Goal: Task Accomplishment & Management: Manage account settings

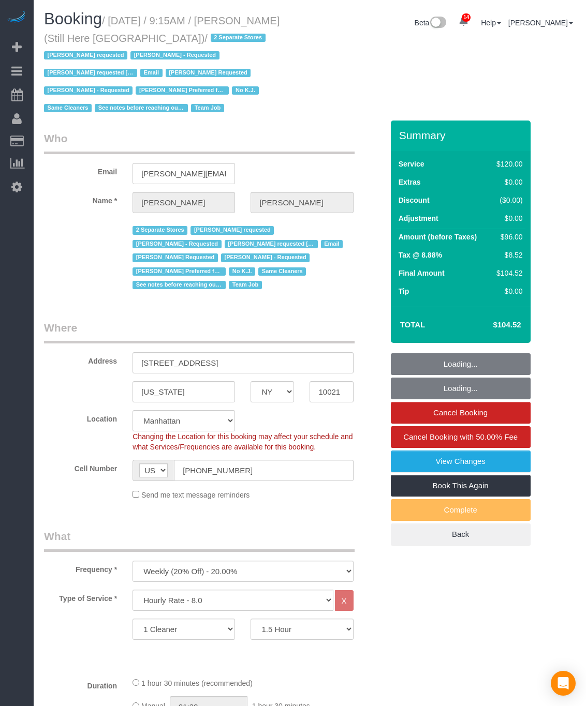
select select "NY"
select select "90"
select select "string:stripe-pm_1Oyz8t4VGloSiKo71skqOF54"
select select "number:89"
select select "number:90"
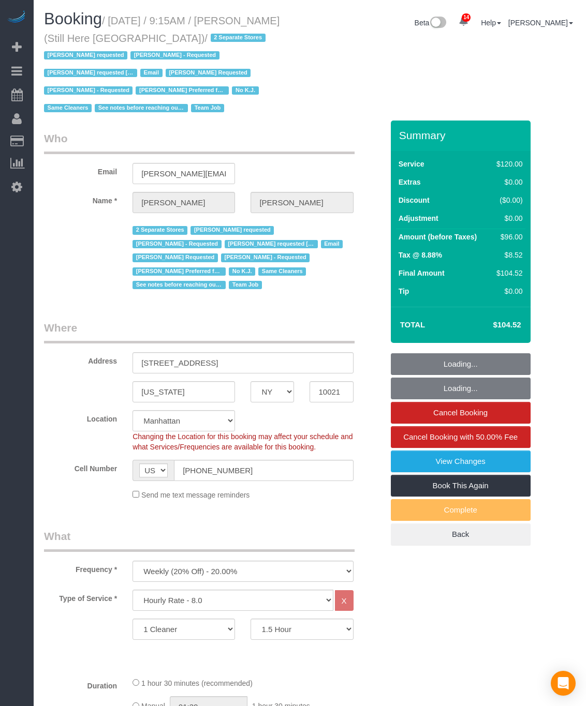
select select "number:15"
select select "number:5"
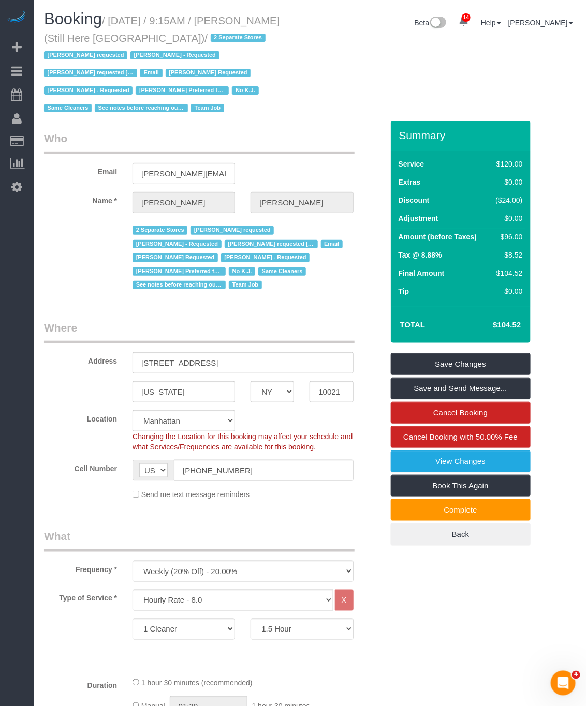
drag, startPoint x: 215, startPoint y: 39, endPoint x: 114, endPoint y: 20, distance: 102.6
click at [114, 20] on small "/ September 08, 2025 / 9:15AM / Francesca Racanelli (Still Here NYC) / 2 Separa…" at bounding box center [161, 64] width 235 height 99
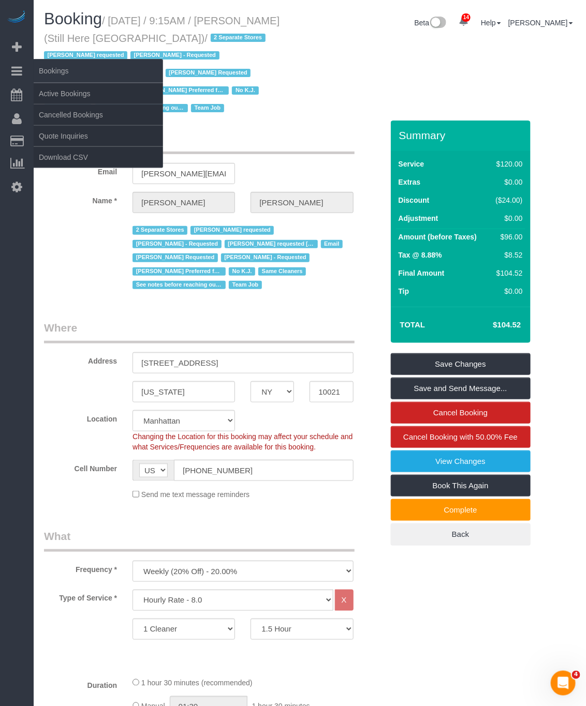
copy small "September 08, 2025 / 9:15AM / Francesca Racanelli (Still Here NYC)"
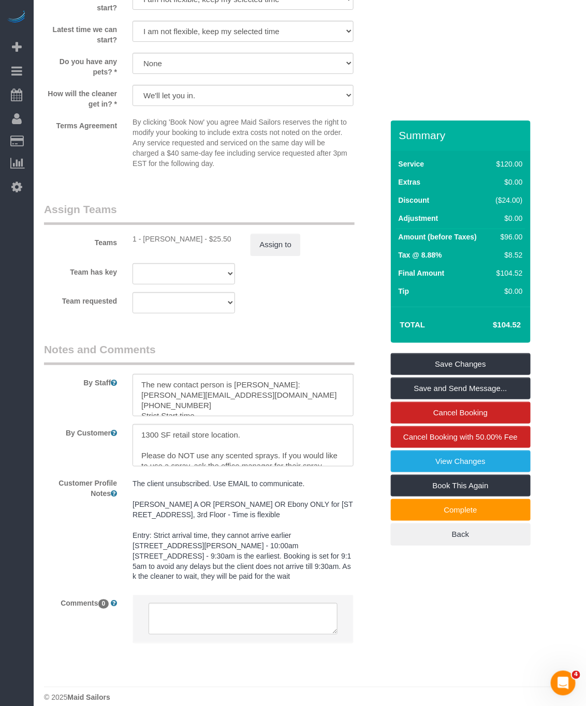
scroll to position [1188, 0]
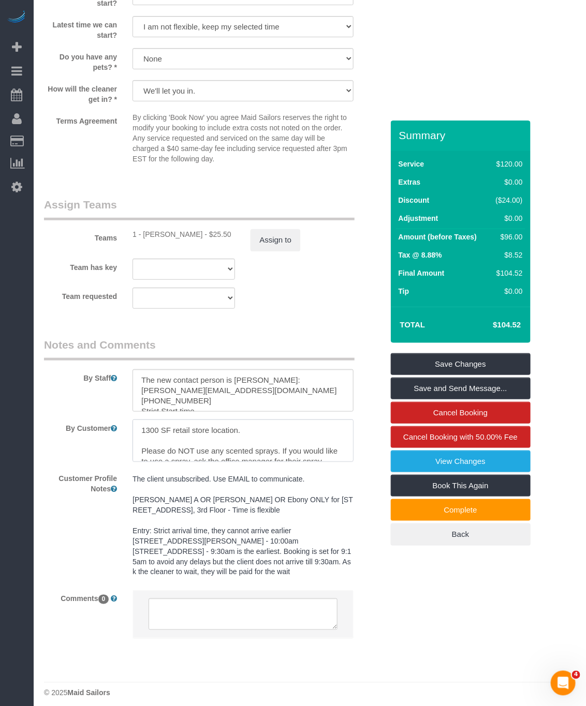
click at [241, 448] on textarea at bounding box center [242, 441] width 220 height 42
click at [255, 436] on textarea at bounding box center [242, 441] width 220 height 42
click at [249, 440] on textarea at bounding box center [242, 441] width 220 height 42
click at [211, 426] on textarea at bounding box center [242, 441] width 220 height 42
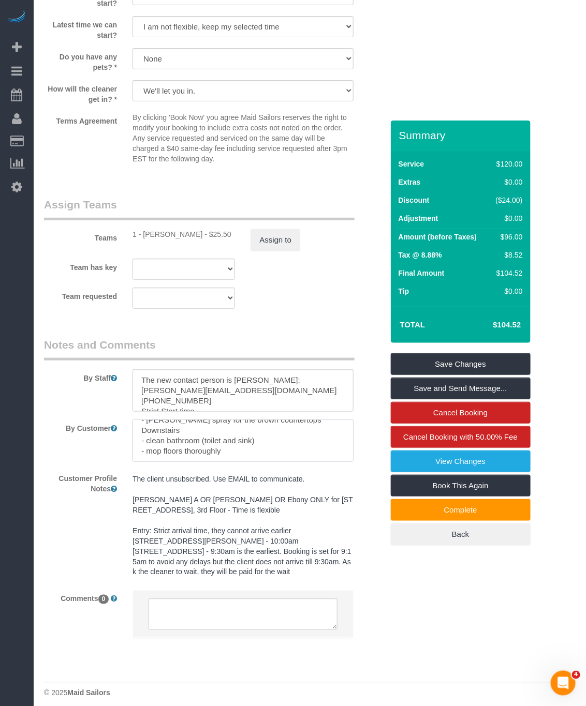
scroll to position [164, 0]
click at [251, 444] on textarea at bounding box center [242, 441] width 220 height 42
paste textarea "Sending a list of cleaning instructions for our Madison store: Please have the …"
drag, startPoint x: 308, startPoint y: 442, endPoint x: 129, endPoint y: 441, distance: 178.5
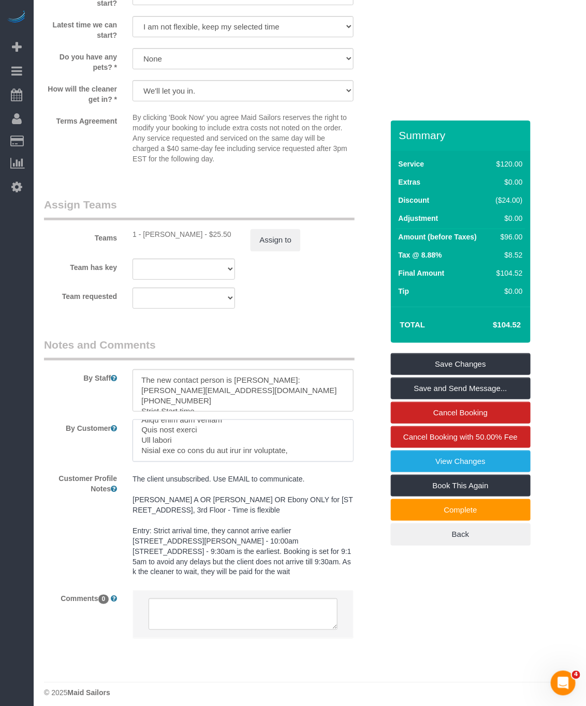
click at [129, 441] on div at bounding box center [243, 441] width 236 height 42
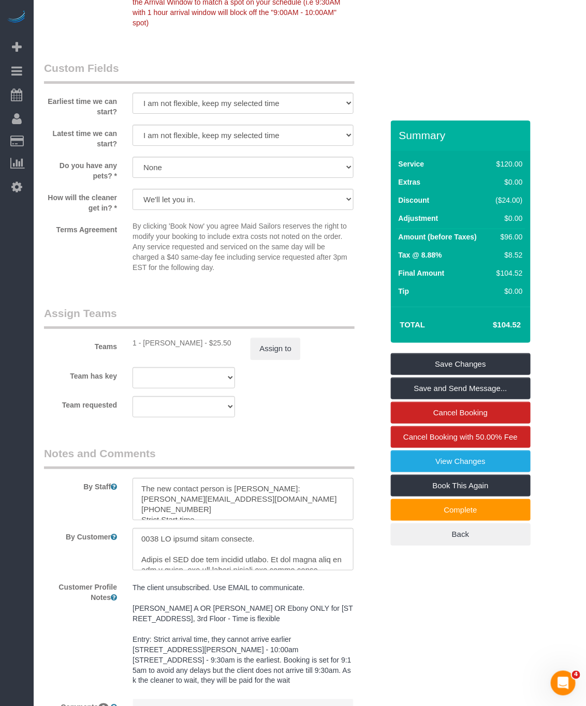
scroll to position [1188, 0]
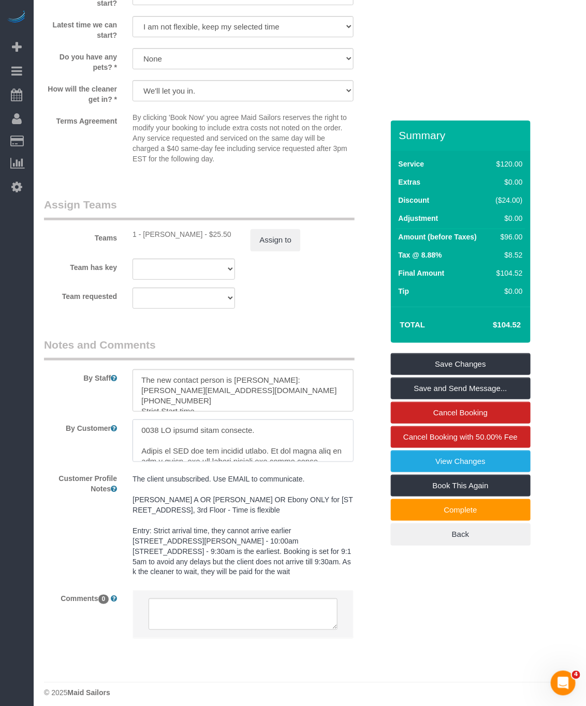
click at [210, 430] on textarea at bounding box center [242, 441] width 220 height 42
drag, startPoint x: 140, startPoint y: 422, endPoint x: 197, endPoint y: 426, distance: 57.5
click at [197, 426] on textarea at bounding box center [242, 441] width 220 height 42
drag, startPoint x: 182, startPoint y: 431, endPoint x: 157, endPoint y: 424, distance: 25.9
click at [180, 431] on textarea at bounding box center [242, 441] width 220 height 42
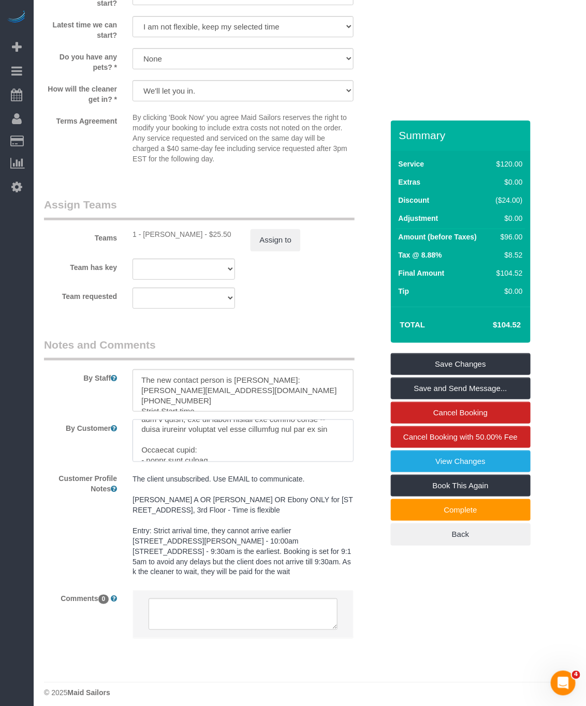
scroll to position [0, 0]
drag, startPoint x: 140, startPoint y: 422, endPoint x: 279, endPoint y: 438, distance: 140.6
click at [279, 439] on textarea at bounding box center [242, 441] width 220 height 42
click at [252, 447] on textarea at bounding box center [242, 441] width 220 height 42
click at [350, 453] on textarea at bounding box center [242, 441] width 220 height 42
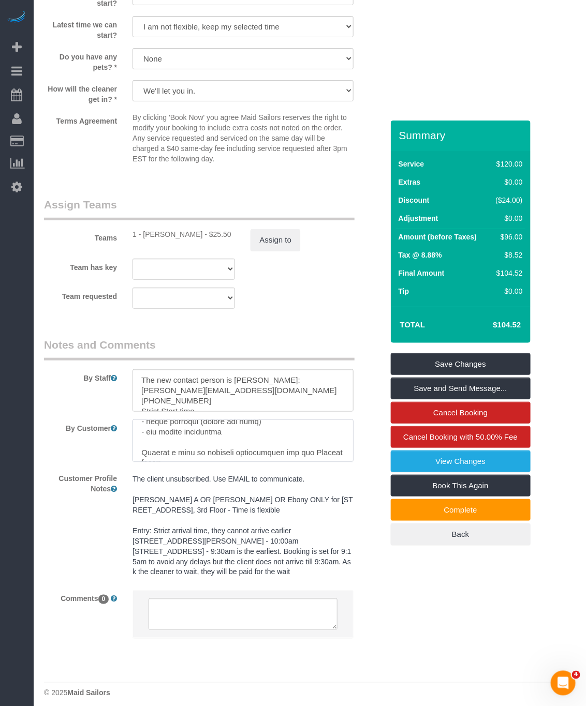
scroll to position [139, 0]
drag, startPoint x: 179, startPoint y: 427, endPoint x: 115, endPoint y: 425, distance: 64.2
click at [115, 423] on div "By Customer" at bounding box center [213, 441] width 354 height 42
click at [236, 440] on textarea at bounding box center [242, 441] width 220 height 42
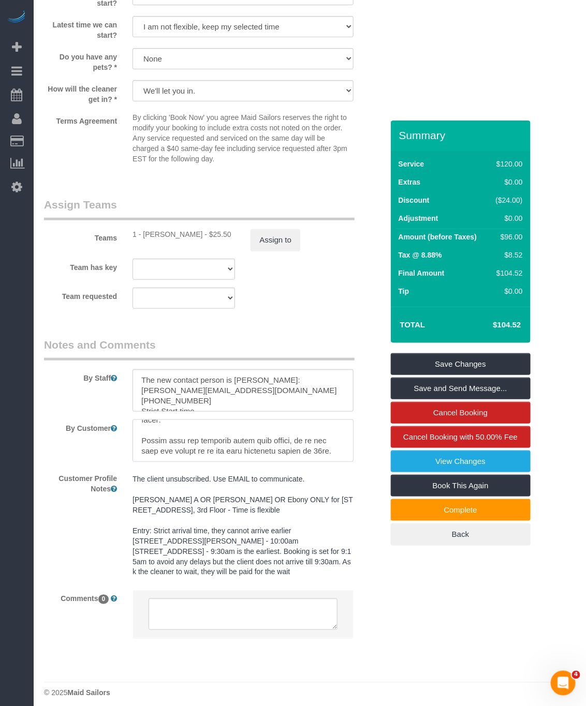
click at [222, 433] on textarea at bounding box center [242, 441] width 220 height 42
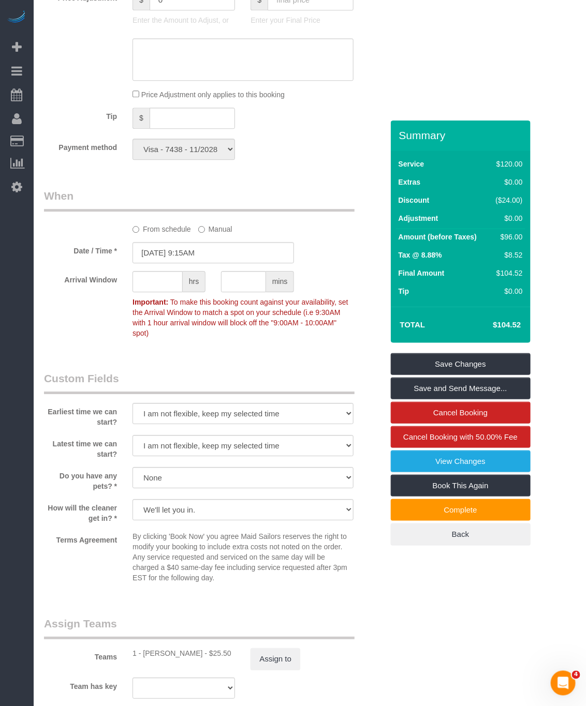
scroll to position [645, 0]
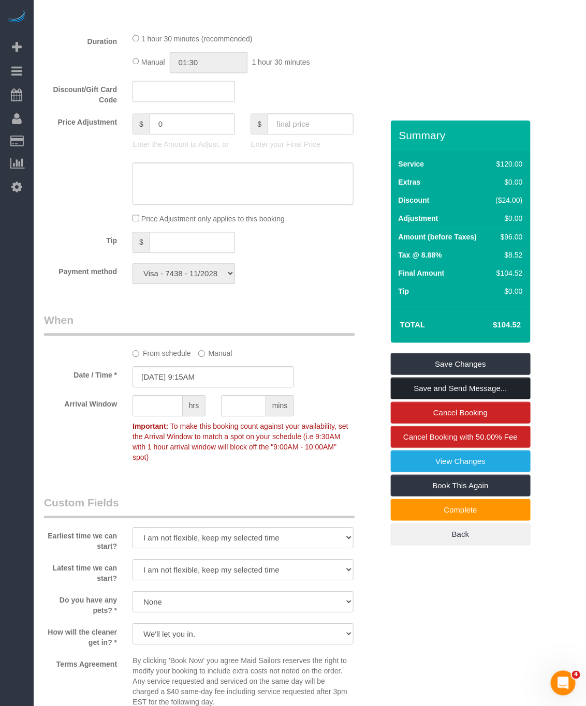
type textarea "1300 SF retail store location. Please do NOT use any scented sprays. If you wou…"
click at [439, 393] on link "Save and Send Message..." at bounding box center [461, 389] width 140 height 22
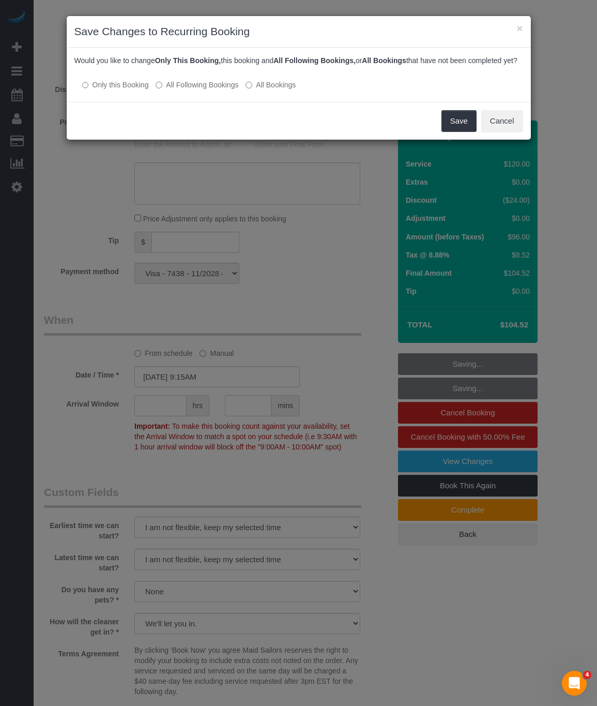
click at [178, 90] on label "All Following Bookings" at bounding box center [197, 85] width 83 height 10
click at [454, 130] on button "Save" at bounding box center [459, 121] width 35 height 22
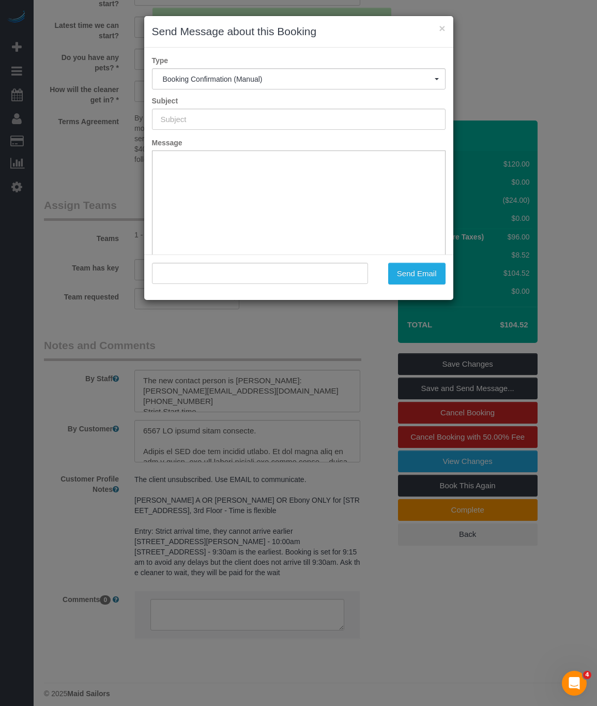
scroll to position [0, 0]
type input "Cleaning Confirmed for 09/08/2025 at 9:15am"
type input ""Francesca Racanelli" <francesca@stillhere.nyc>"
click at [424, 276] on button "Send Email" at bounding box center [416, 274] width 57 height 22
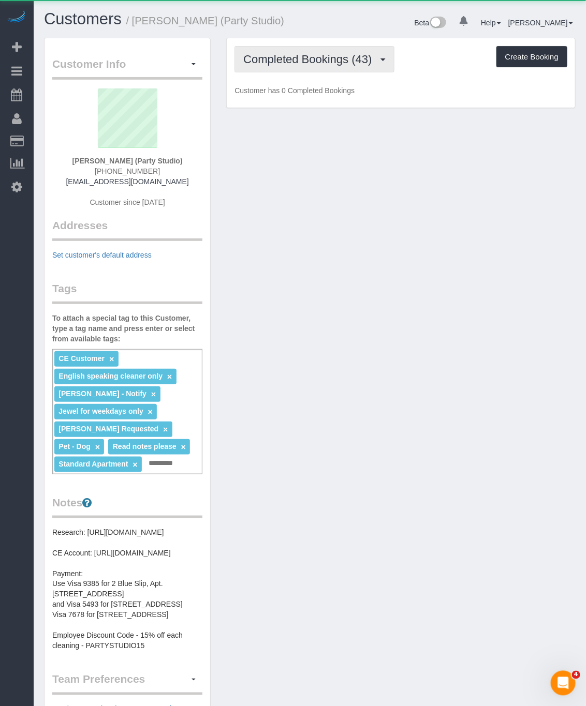
click at [314, 68] on button "Completed Bookings (43)" at bounding box center [313, 59] width 159 height 26
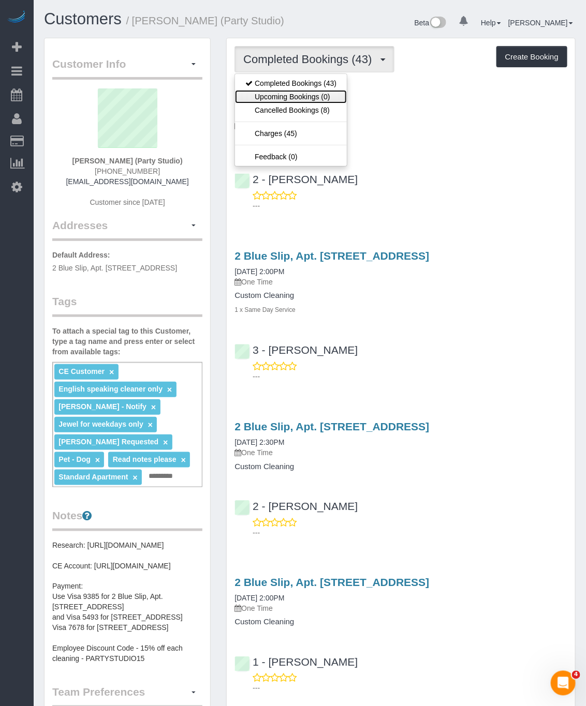
click at [329, 95] on link "Upcoming Bookings (0)" at bounding box center [291, 96] width 112 height 13
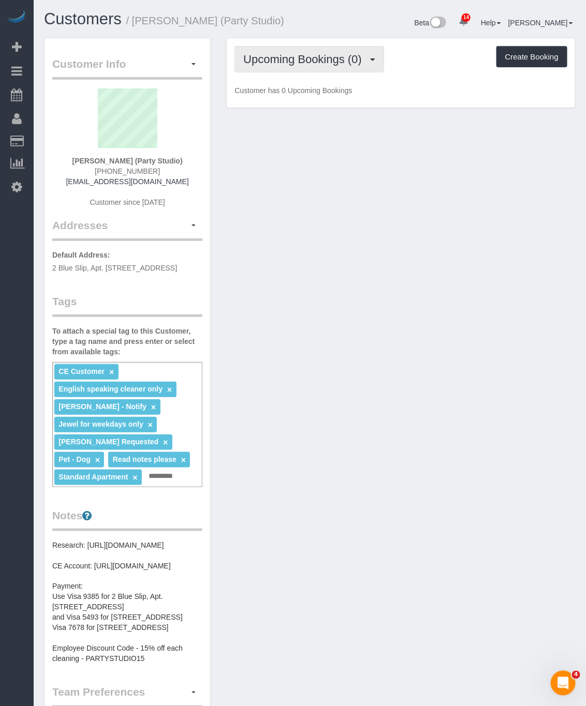
click at [317, 54] on span "Upcoming Bookings (0)" at bounding box center [305, 59] width 124 height 13
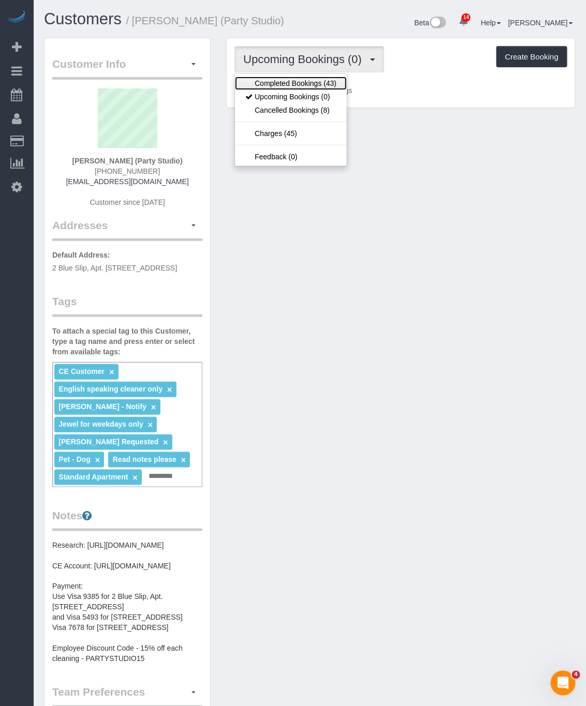
click at [318, 79] on link "Completed Bookings (43)" at bounding box center [291, 83] width 112 height 13
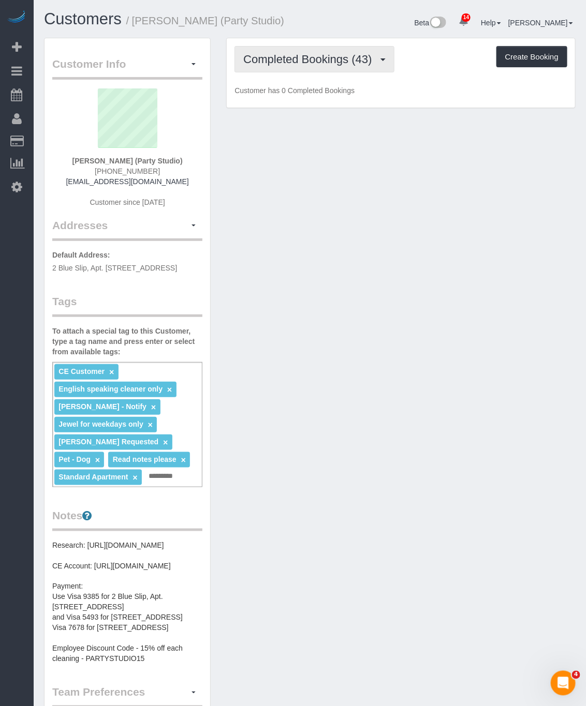
click at [343, 69] on button "Completed Bookings (43)" at bounding box center [313, 59] width 159 height 26
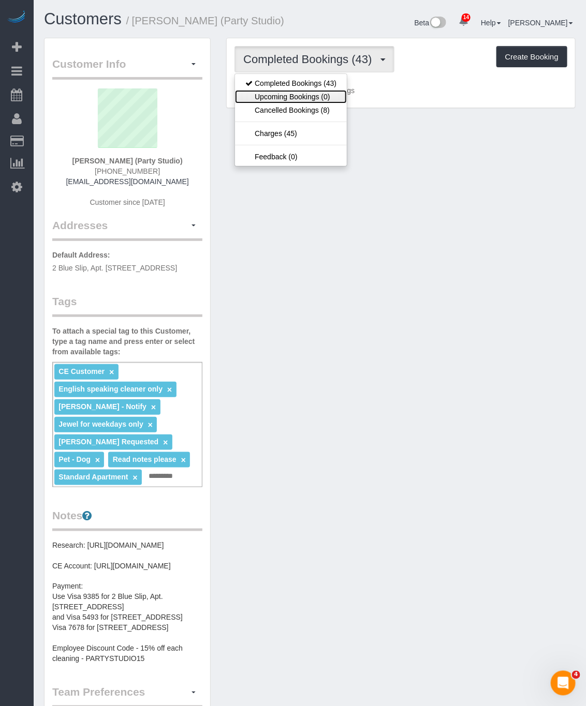
click at [331, 92] on link "Upcoming Bookings (0)" at bounding box center [291, 96] width 112 height 13
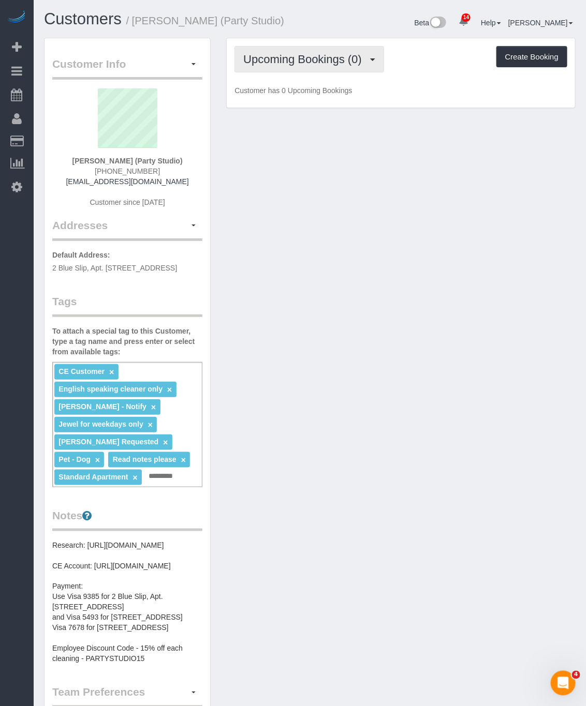
click at [309, 66] on button "Upcoming Bookings (0)" at bounding box center [308, 59] width 149 height 26
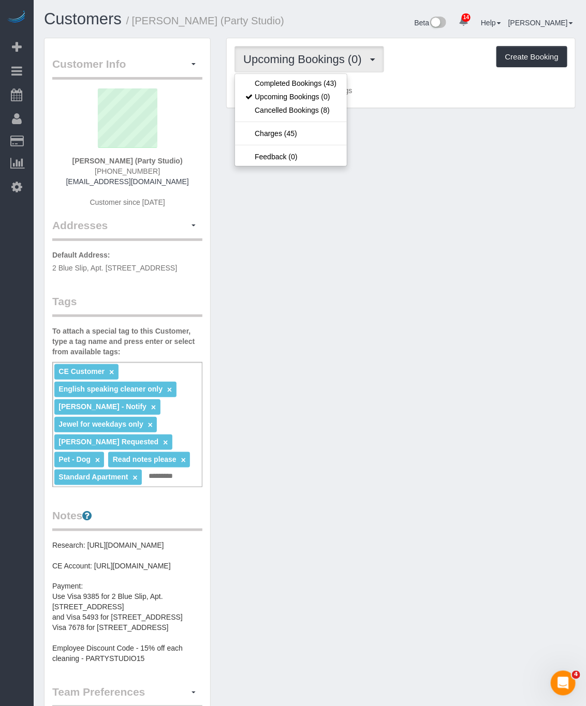
click at [325, 269] on div "Customer Info Edit Contact Info Send Message Email Preferences Special Sales Ta…" at bounding box center [309, 578] width 547 height 1080
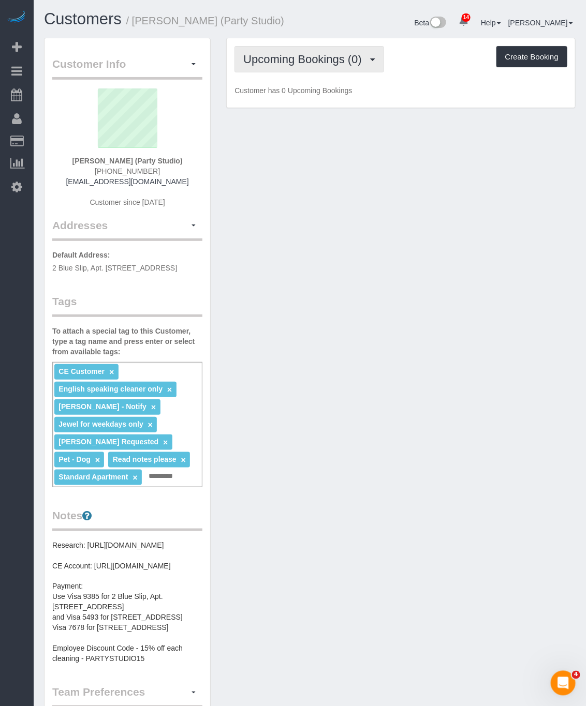
click at [303, 65] on button "Upcoming Bookings (0)" at bounding box center [308, 59] width 149 height 26
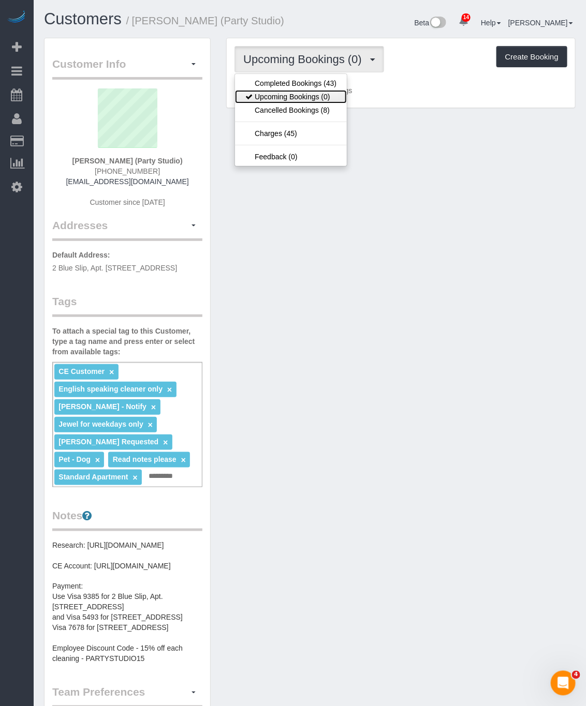
click at [309, 92] on link "Upcoming Bookings (0)" at bounding box center [291, 96] width 112 height 13
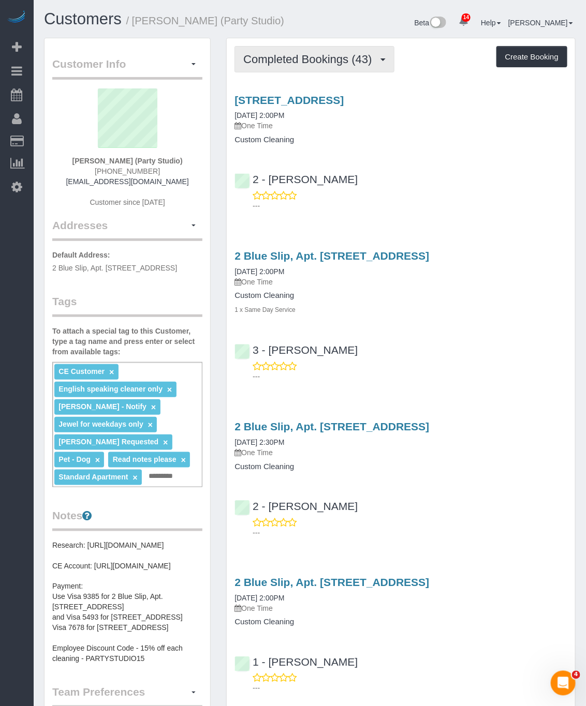
click at [321, 61] on span "Completed Bookings (43)" at bounding box center [309, 59] width 133 height 13
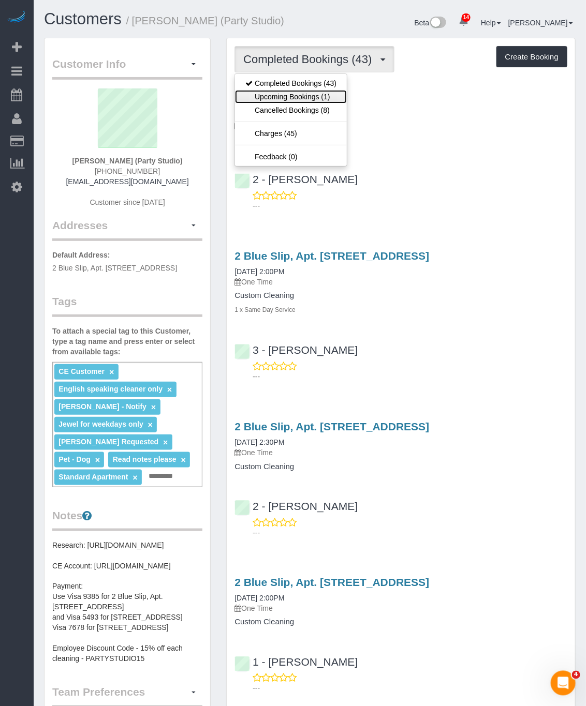
click at [321, 98] on link "Upcoming Bookings (1)" at bounding box center [291, 96] width 112 height 13
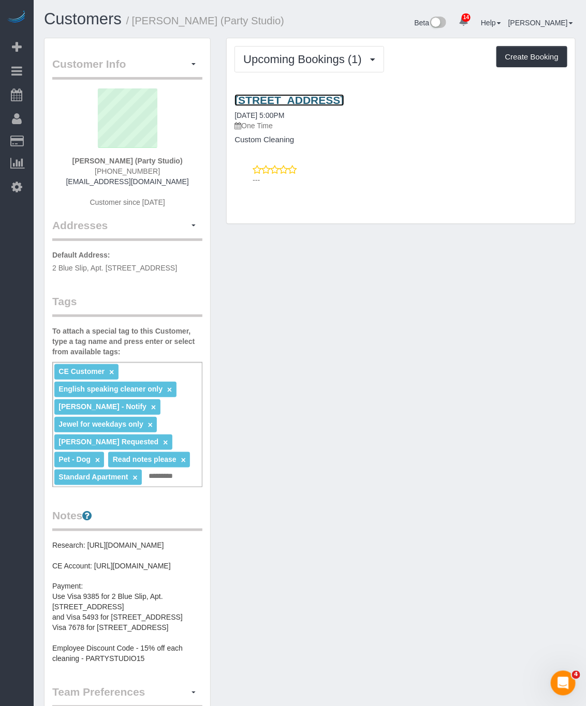
click at [309, 98] on link "567 Flushing Avenue, Apt. 506, Brooklyn, NY 11206" at bounding box center [288, 100] width 109 height 12
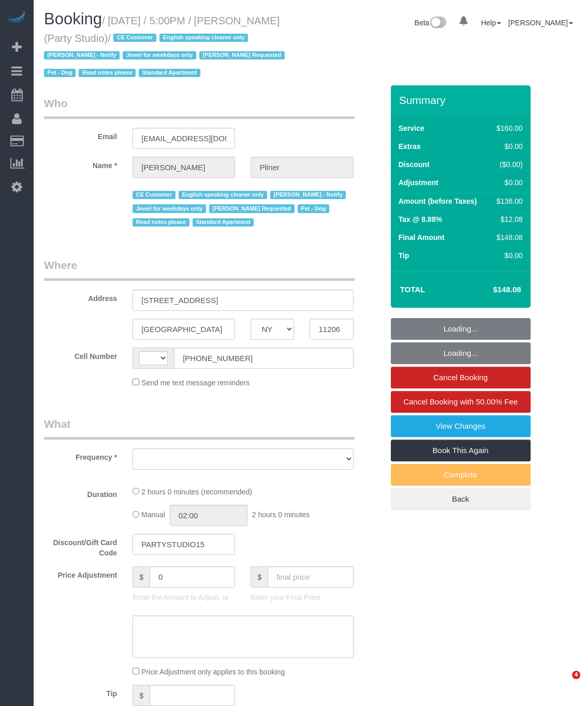
select select "NY"
select select "string:[GEOGRAPHIC_DATA]"
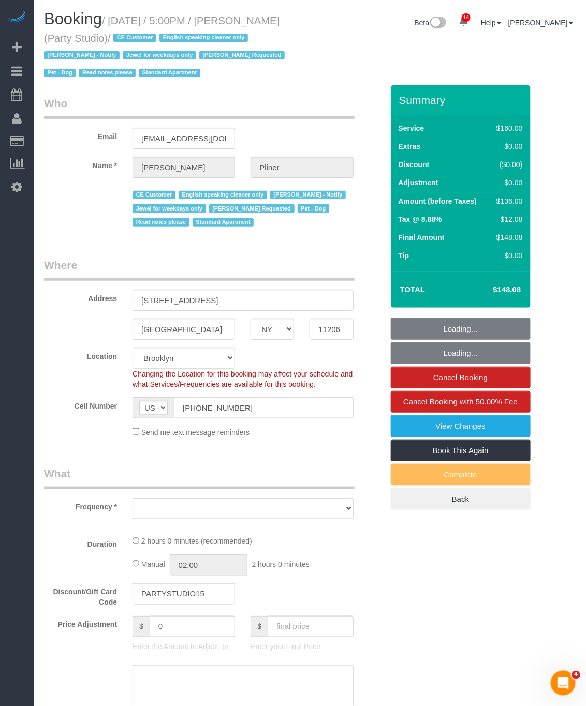
select select "object:774"
select select "spot1"
select select "number:89"
select select "number:90"
select select "number:13"
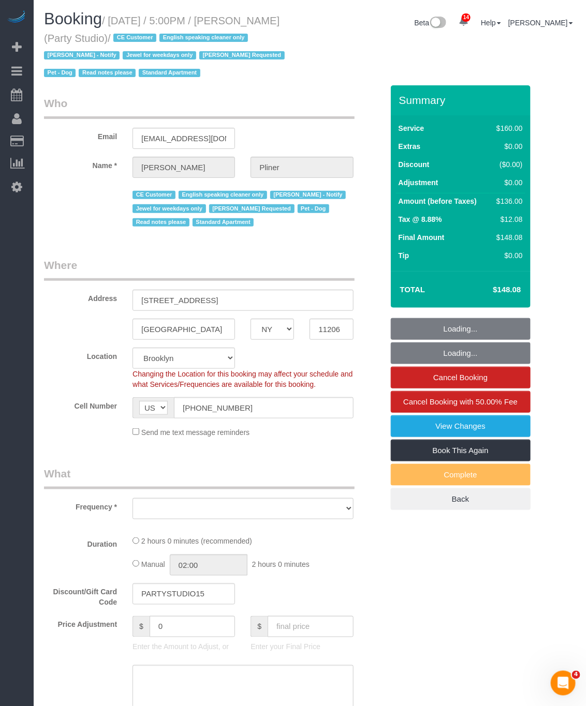
select select "number:7"
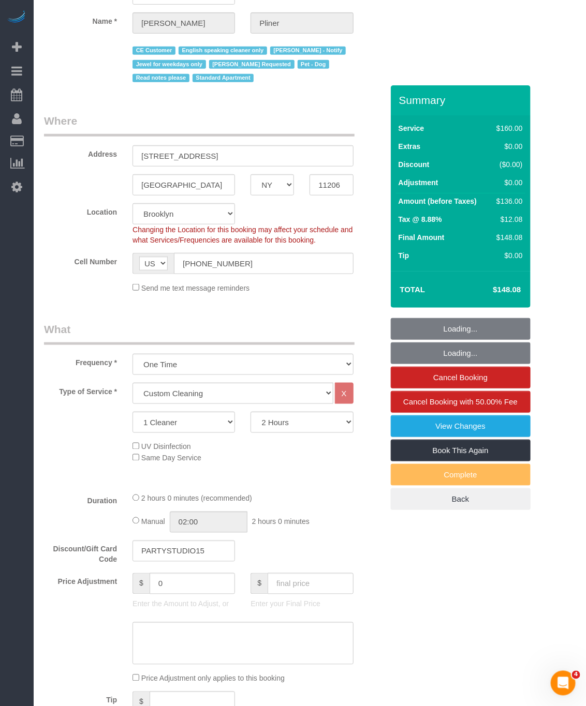
select select "string:stripe-pm_1S572p4VGloSiKo7nDSdiunk"
select select "object:1057"
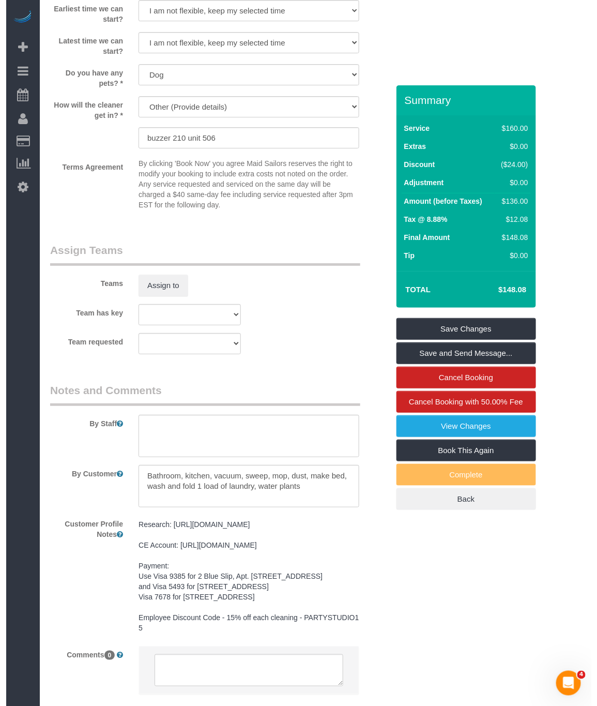
scroll to position [1086, 0]
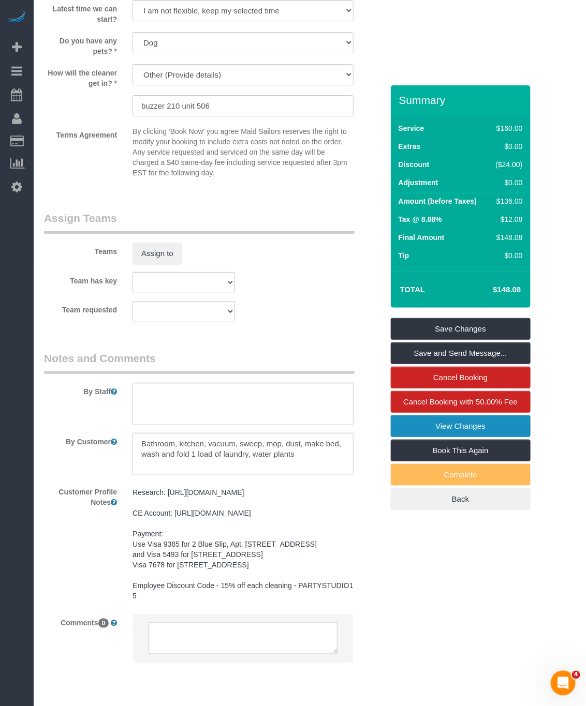
click at [447, 429] on link "View Changes" at bounding box center [461, 426] width 140 height 22
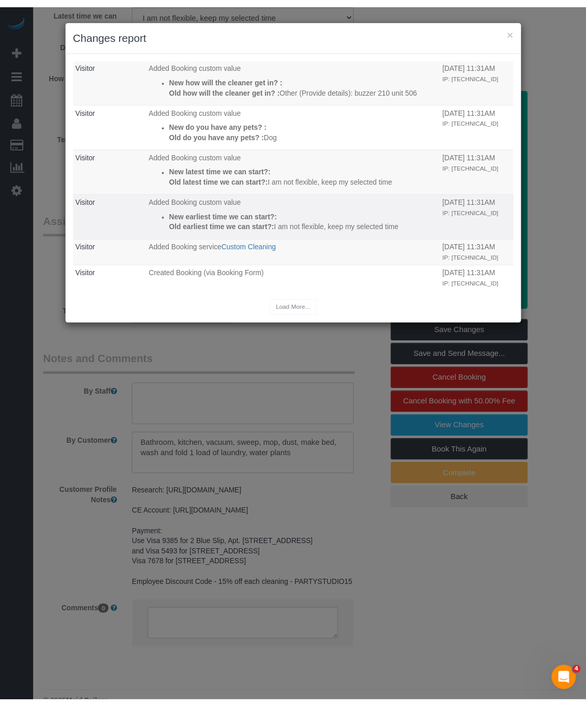
scroll to position [29, 0]
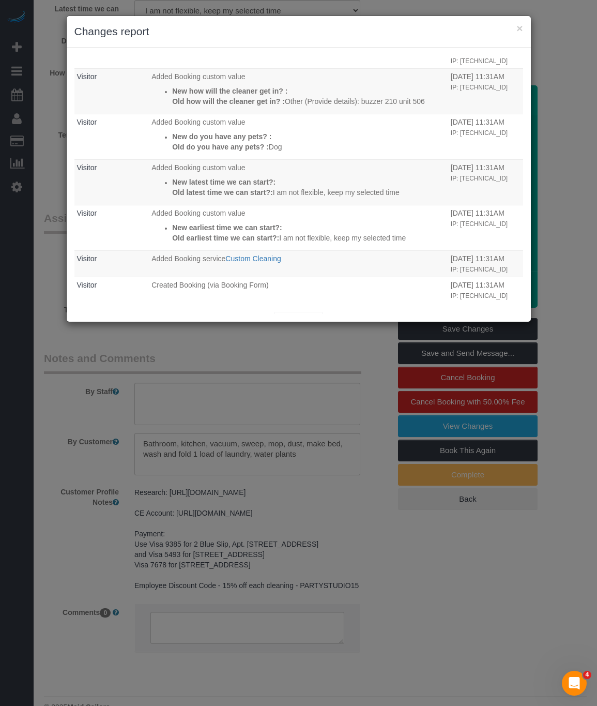
click at [302, 396] on div "× Changes report Who What When System The Booking received email was sent Sent …" at bounding box center [298, 353] width 597 height 706
click at [314, 352] on div "× Changes report Who What When System The Booking received email was sent Sent …" at bounding box center [298, 353] width 597 height 706
click at [520, 31] on button "×" at bounding box center [520, 28] width 6 height 11
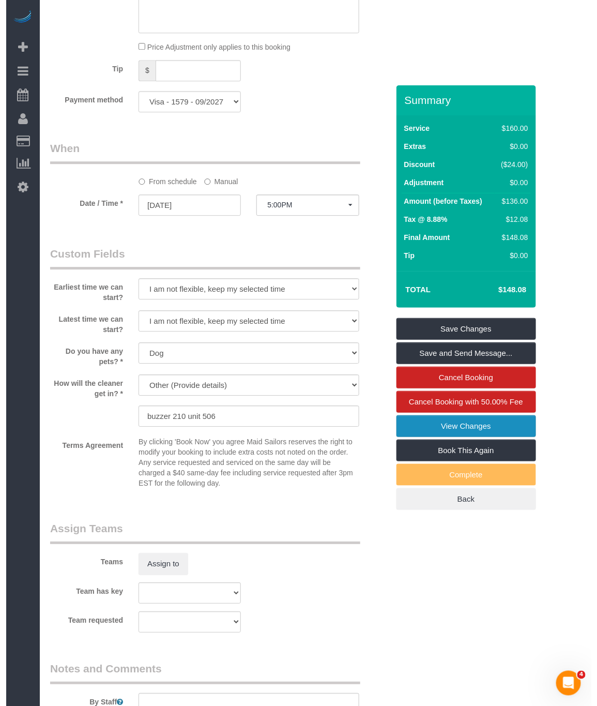
scroll to position [1086, 0]
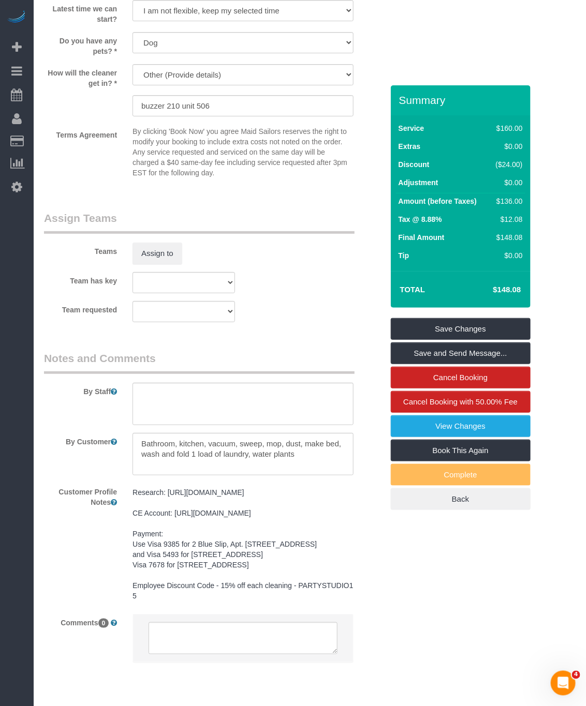
click at [183, 263] on div "Assign to" at bounding box center [184, 254] width 118 height 22
click at [174, 262] on button "Assign to" at bounding box center [157, 254] width 50 height 22
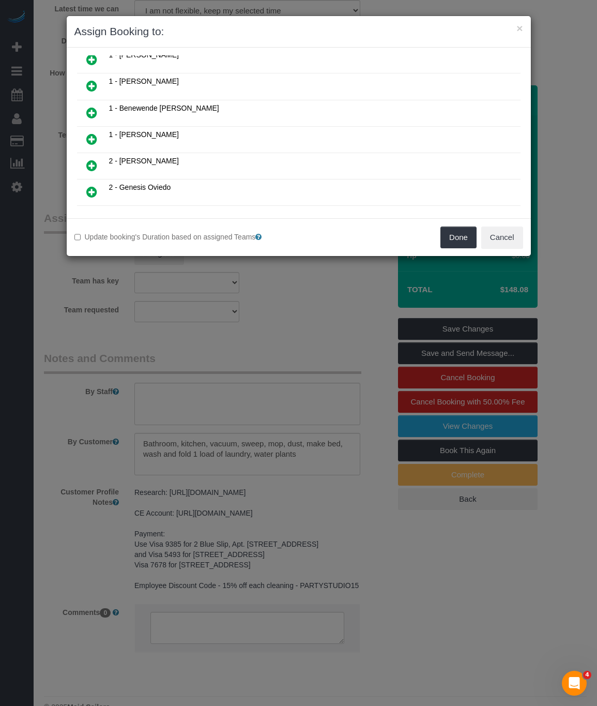
scroll to position [155, 0]
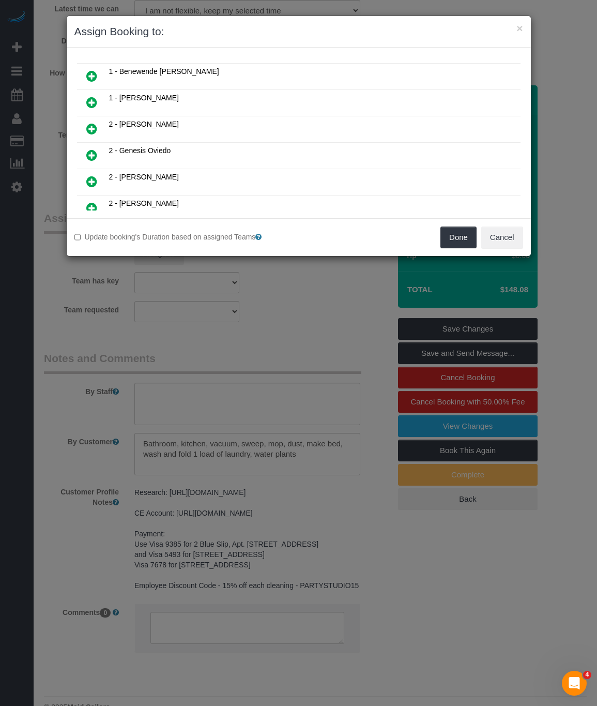
click at [95, 135] on icon at bounding box center [91, 129] width 11 height 12
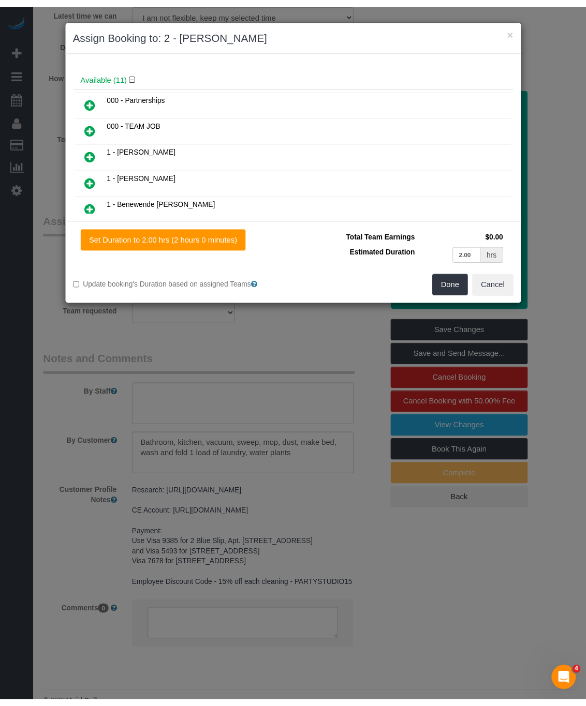
scroll to position [78, 0]
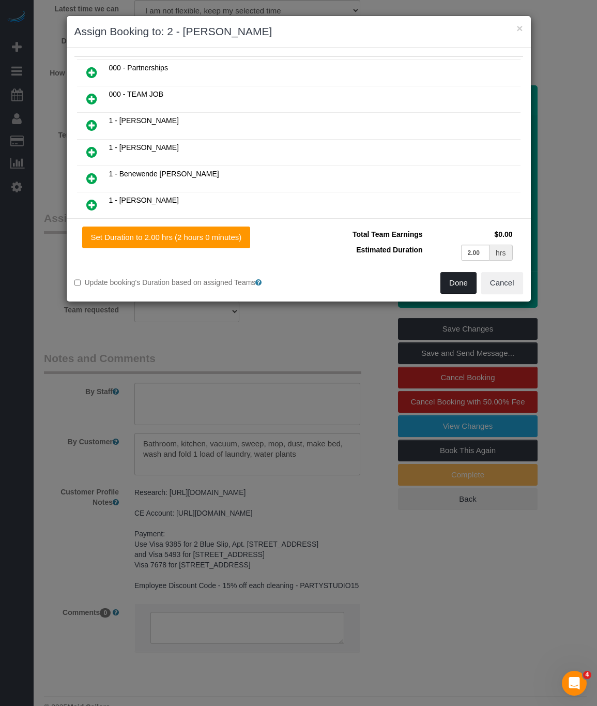
click at [461, 282] on button "Done" at bounding box center [459, 283] width 36 height 22
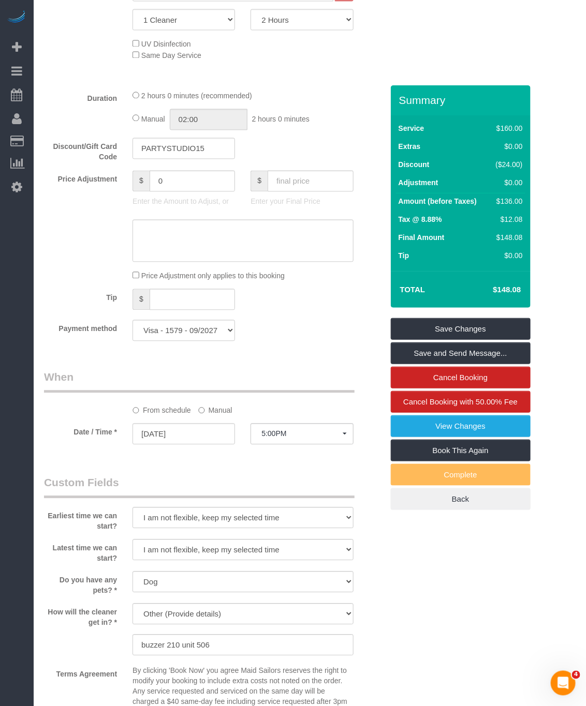
scroll to position [543, 0]
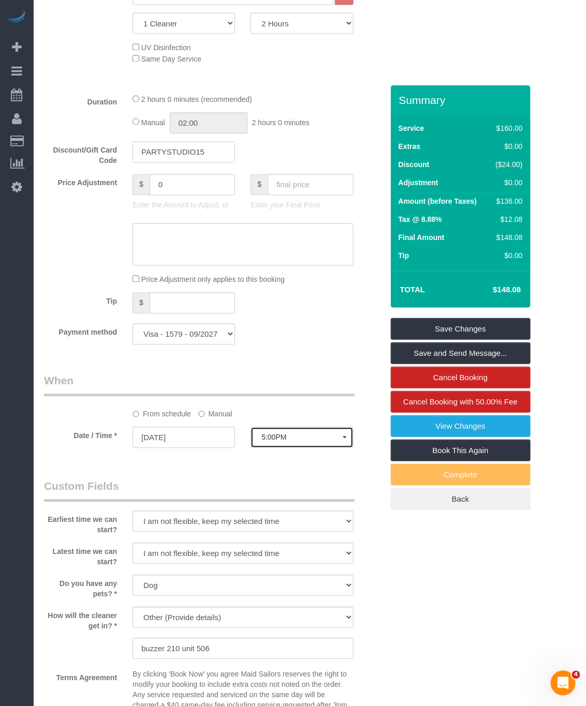
click at [304, 439] on span "5:00PM" at bounding box center [301, 437] width 81 height 8
click at [210, 418] on label "Manual" at bounding box center [215, 413] width 34 height 14
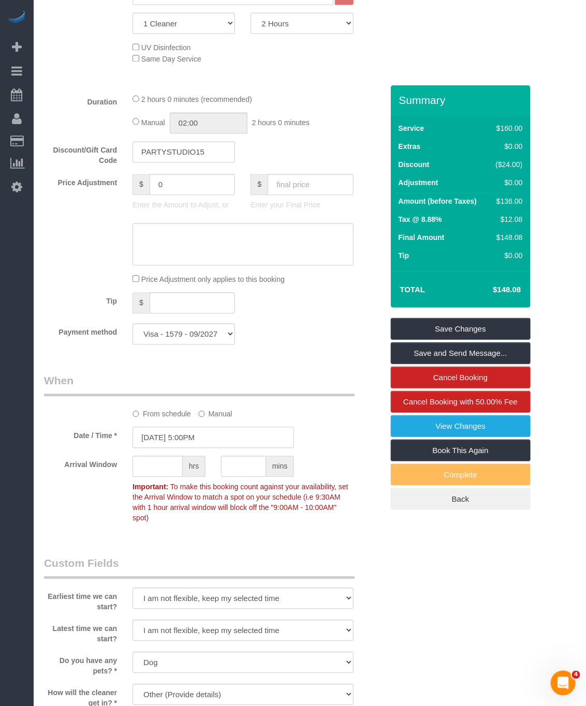
click at [244, 439] on input "09/08/2025 5:00PM" at bounding box center [212, 437] width 161 height 21
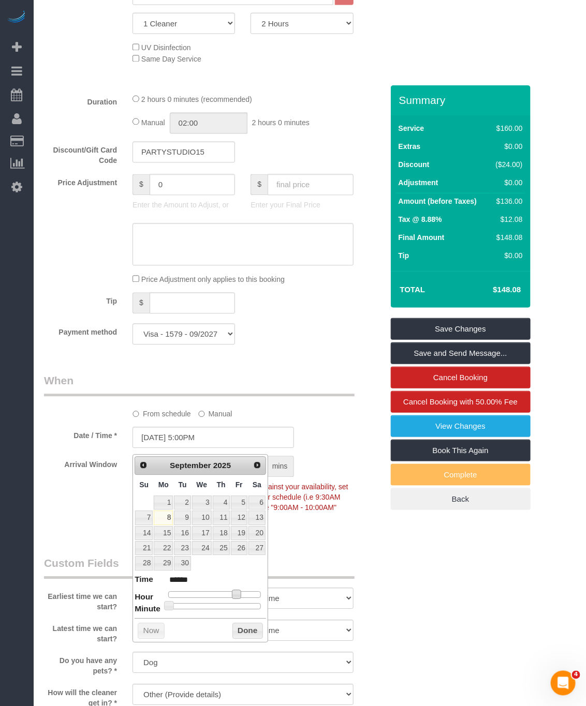
type input "09/08/2025 4:00PM"
type input "******"
type input "09/08/2025 3:00PM"
type input "******"
type input "09/08/2025 2:00PM"
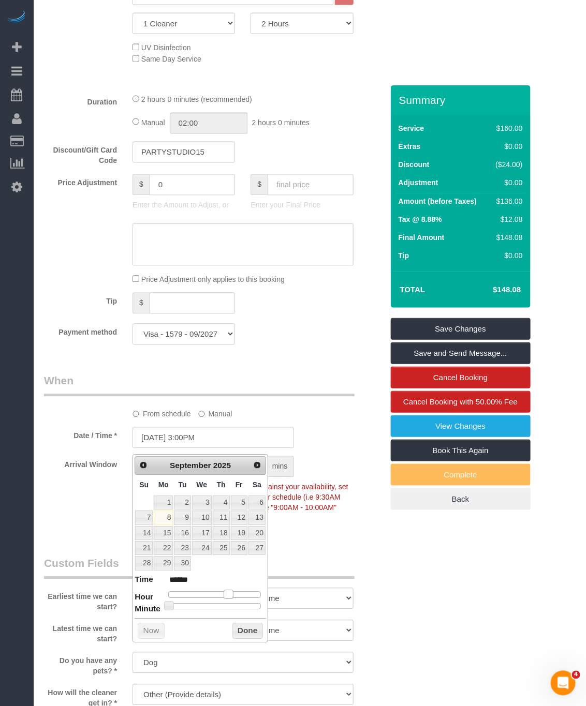
type input "******"
type input "09/08/2025 3:00PM"
type input "******"
type input "09/08/2025 4:00PM"
type input "******"
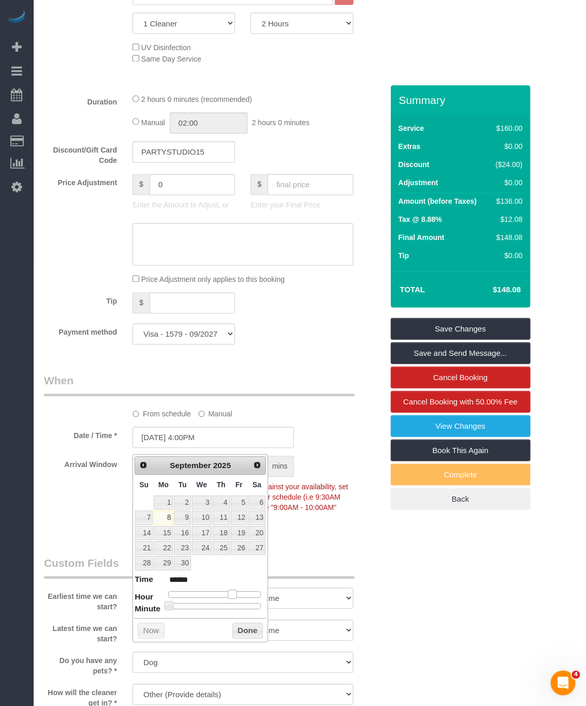
type input "09/08/2025 5:00PM"
type input "******"
type input "09/08/2025 4:00PM"
type input "******"
type input "09/08/2025 3:00PM"
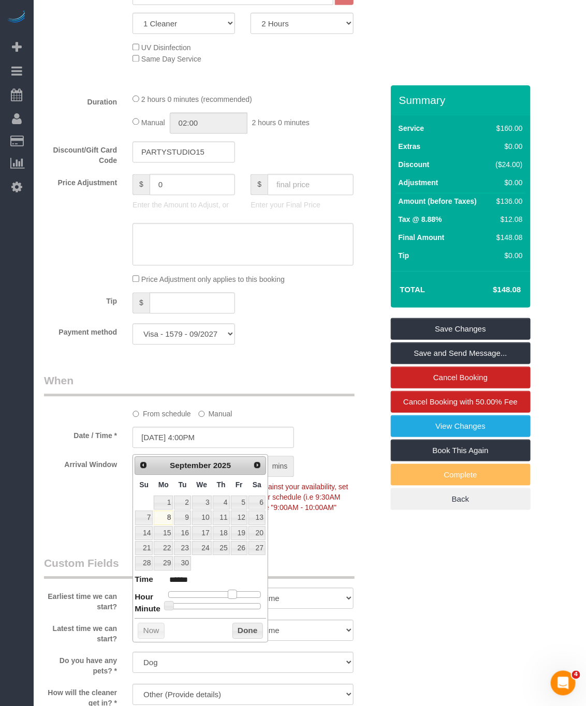
type input "******"
type input "09/08/2025 4:00PM"
type input "******"
click at [233, 604] on dl "Time ****** Hour Minute Second Millisecond Microsecond Time Zone ***** ***** **…" at bounding box center [199, 592] width 131 height 36
type input "09/08/2025 4:05PM"
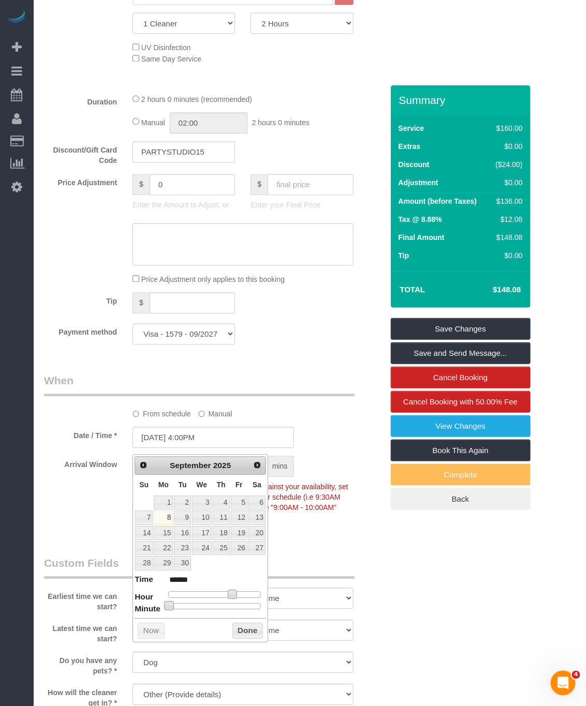
type input "******"
type input "09/08/2025 4:10PM"
type input "******"
type input "09/08/2025 4:15PM"
type input "******"
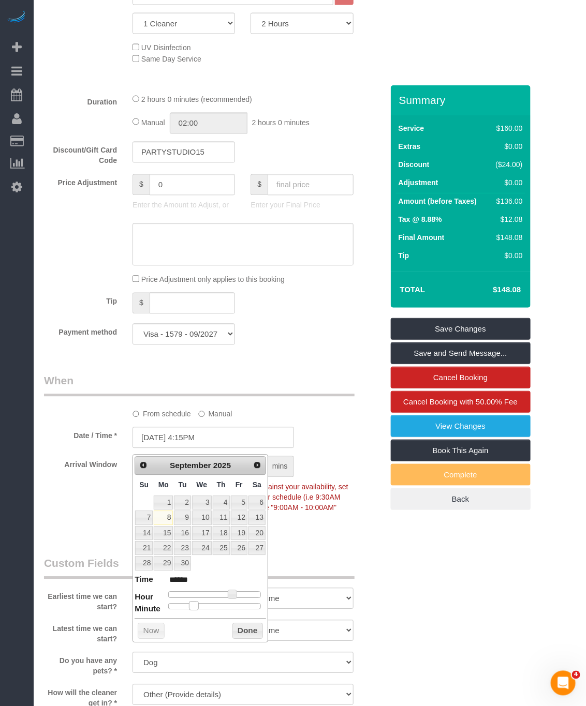
type input "09/08/2025 4:20PM"
type input "******"
type input "09/08/2025 4:25PM"
type input "******"
type input "09/08/2025 4:30PM"
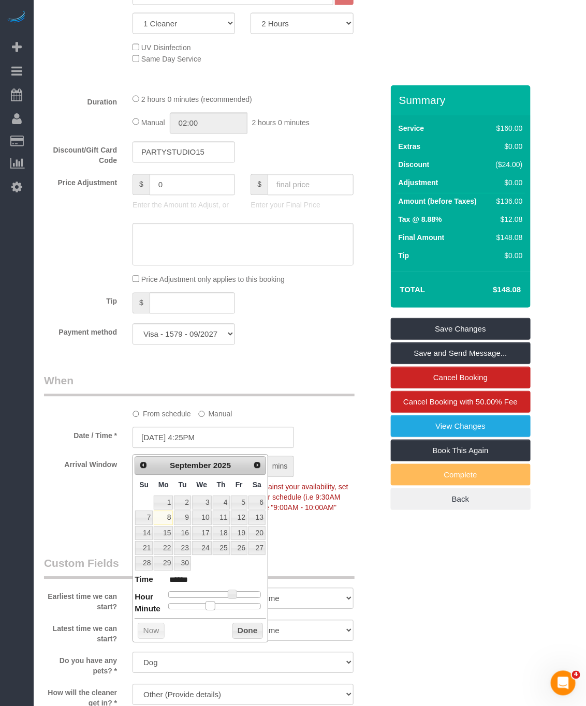
type input "******"
drag, startPoint x: 166, startPoint y: 608, endPoint x: 213, endPoint y: 610, distance: 46.6
click at [213, 610] on div at bounding box center [214, 607] width 93 height 6
click at [243, 630] on button "Done" at bounding box center [247, 631] width 31 height 17
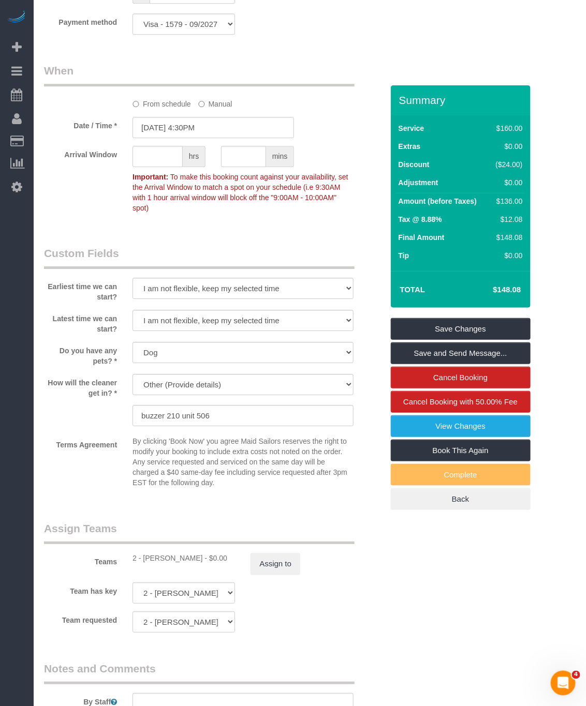
scroll to position [1213, 0]
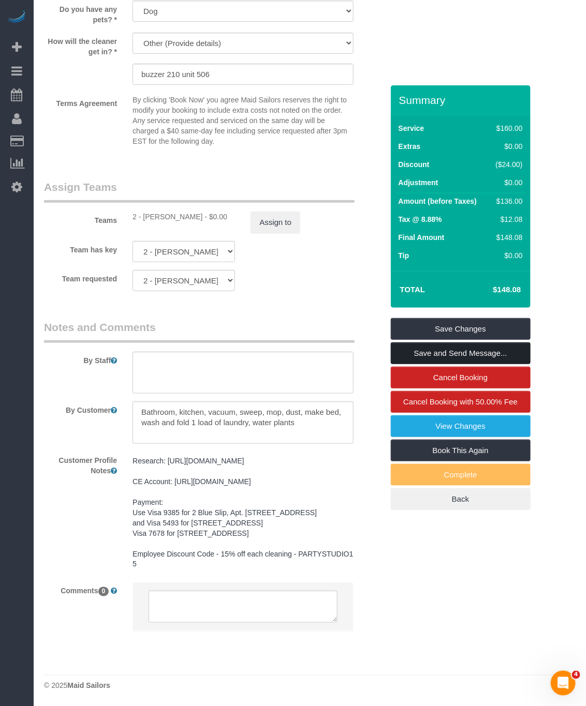
click at [480, 350] on link "Save and Send Message..." at bounding box center [461, 353] width 140 height 22
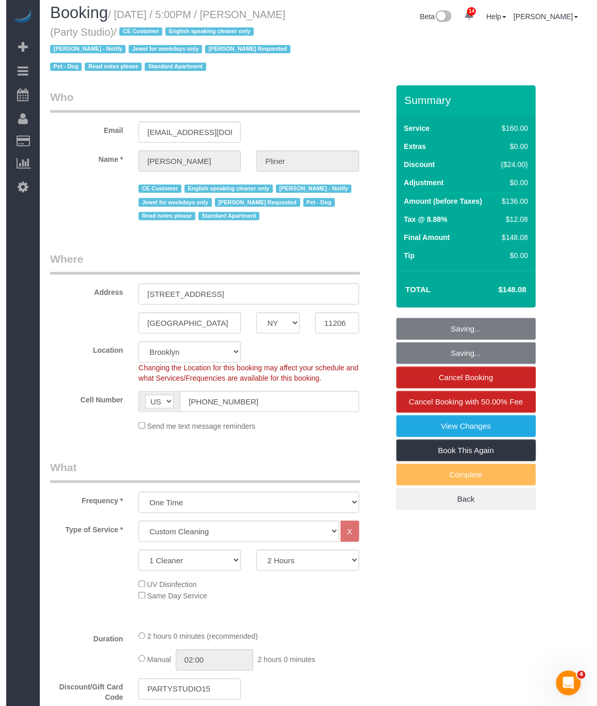
scroll to position [0, 0]
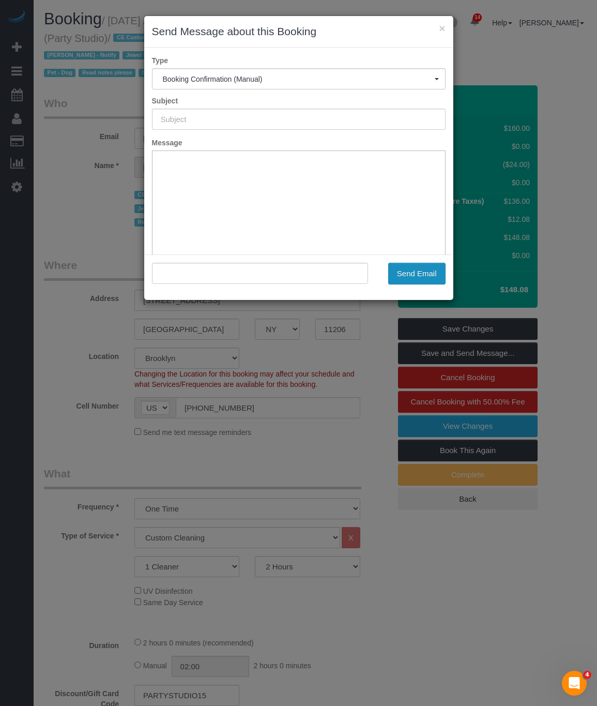
type input "Cleaning Confirmed for 09/08/2025 at 4:30pm"
type input ""Jesse Pliner" <jessepliner@me.com>"
click at [412, 275] on button "Send Email" at bounding box center [416, 274] width 57 height 22
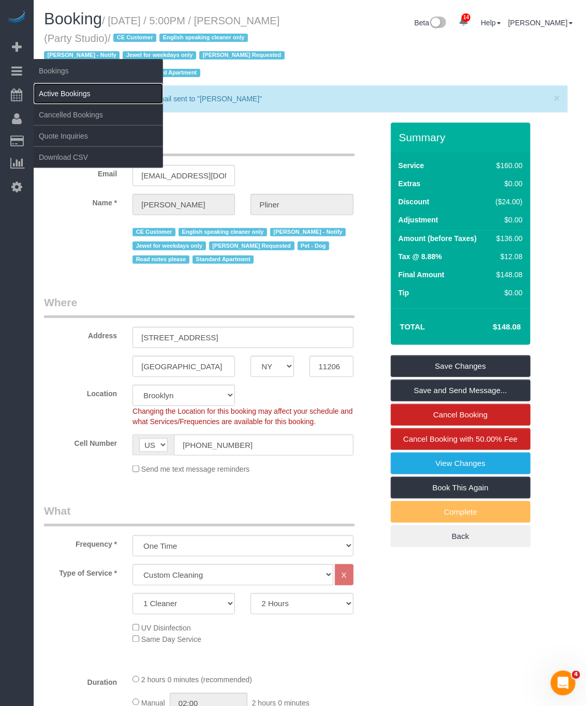
click at [63, 95] on link "Active Bookings" at bounding box center [98, 93] width 129 height 21
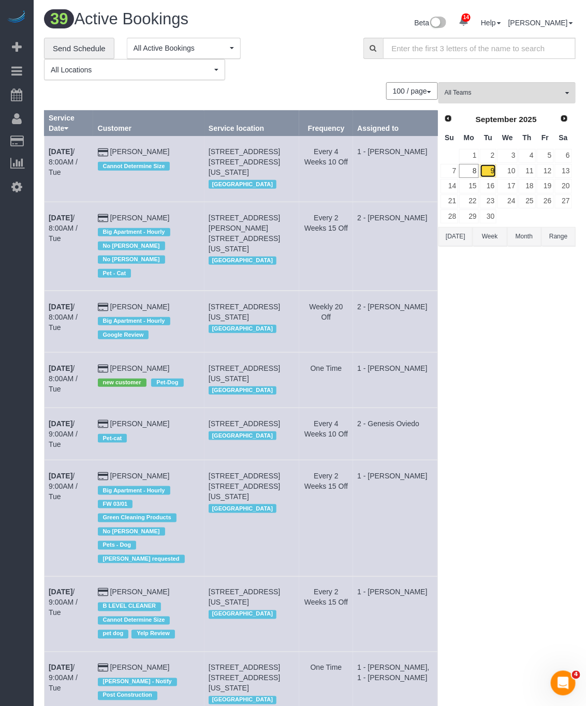
click at [492, 174] on link "9" at bounding box center [488, 171] width 17 height 14
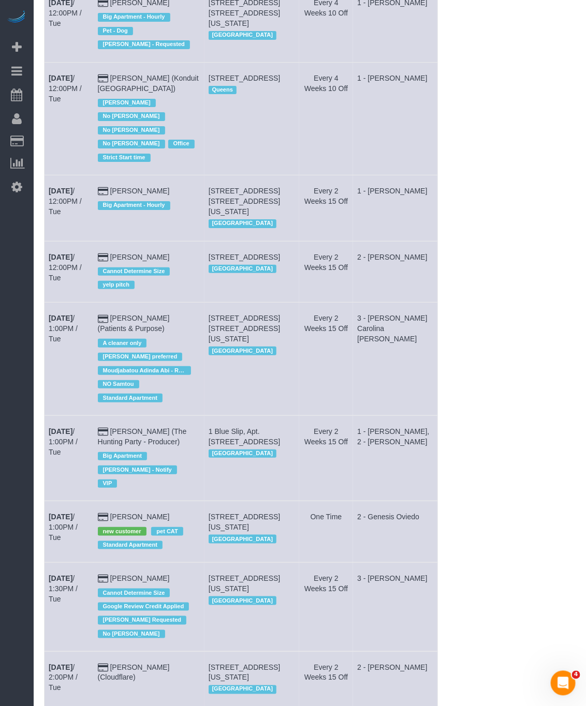
scroll to position [2177, 0]
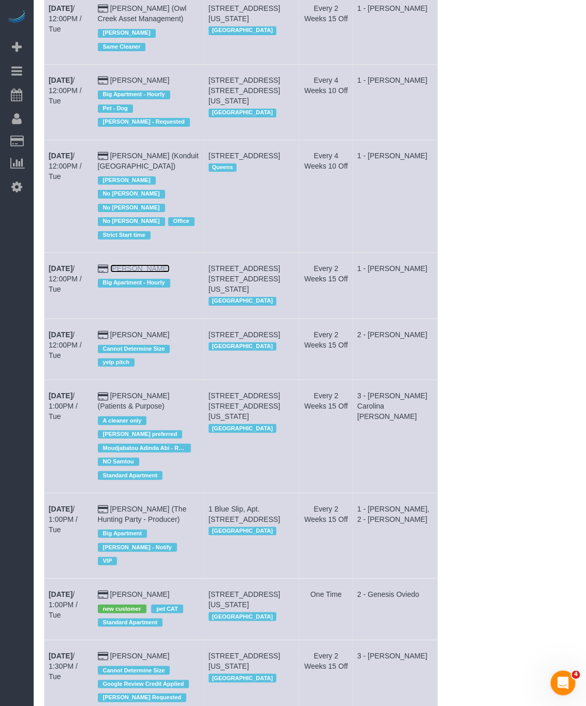
click at [149, 264] on link "Sarah Johnson" at bounding box center [139, 268] width 59 height 8
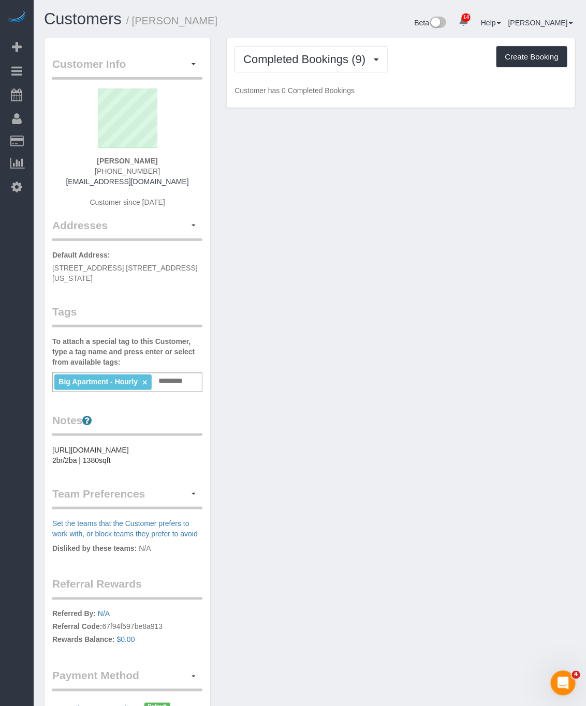
click at [332, 138] on div "Customer Info Edit Contact Info Send Message Email Preferences Special Sales Ta…" at bounding box center [309, 401] width 547 height 726
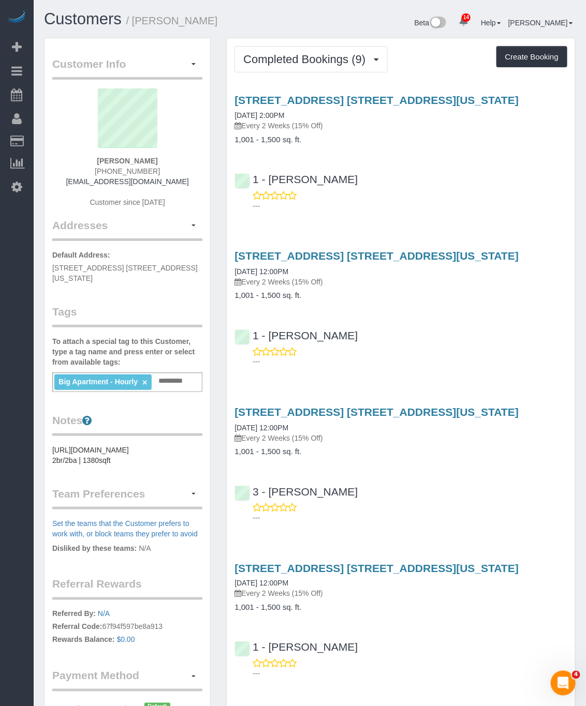
drag, startPoint x: 142, startPoint y: 160, endPoint x: 88, endPoint y: 159, distance: 53.3
click at [88, 159] on div "Sarah Johnson (317) 517-6865 sjjohn2@gmail.com Customer since 2025" at bounding box center [127, 152] width 150 height 129
copy strong "Sarah Johnson"
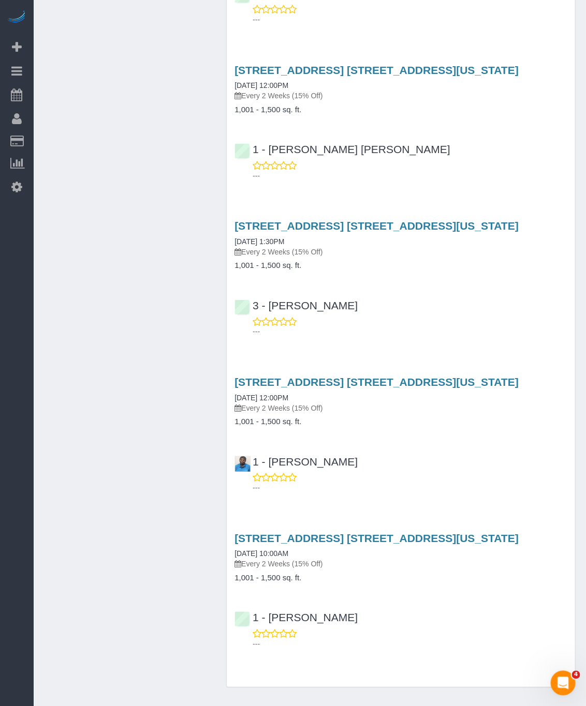
scroll to position [840, 0]
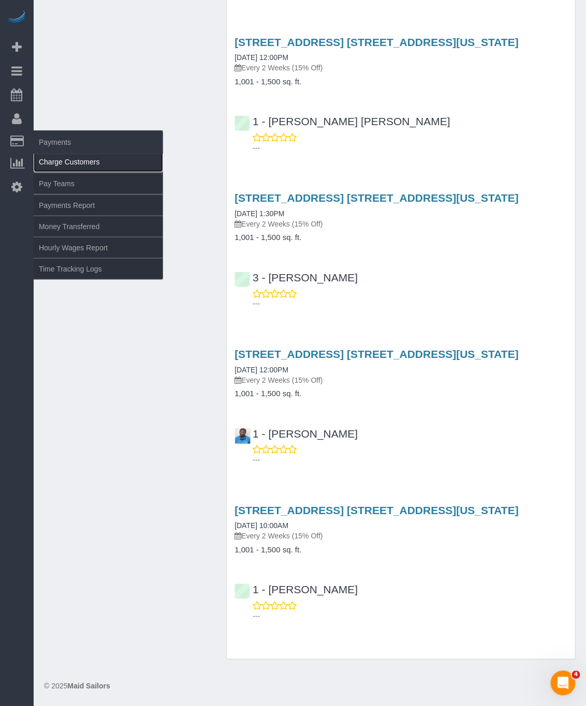
click at [59, 160] on link "Charge Customers" at bounding box center [98, 162] width 129 height 21
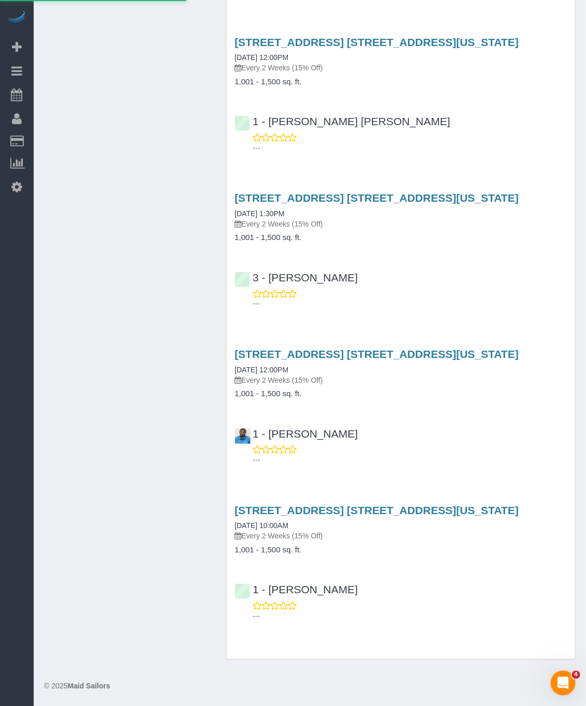
select select
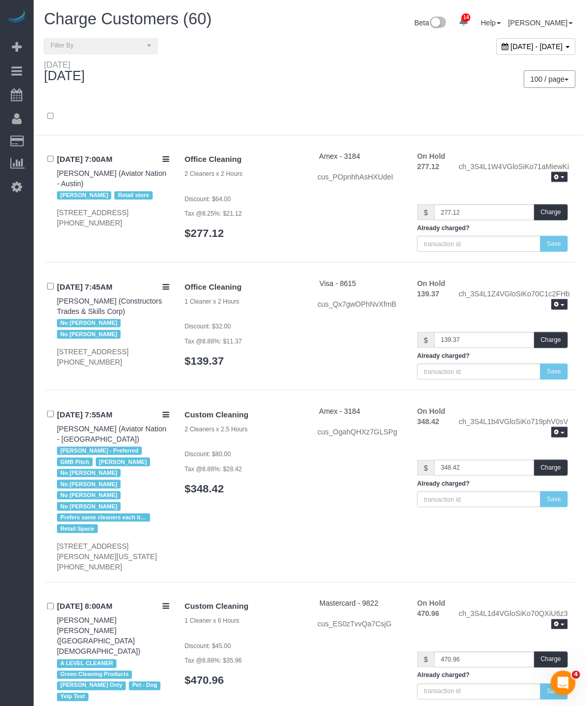
click at [511, 44] on span "[DATE] - [DATE]" at bounding box center [537, 46] width 52 height 8
type input "**********"
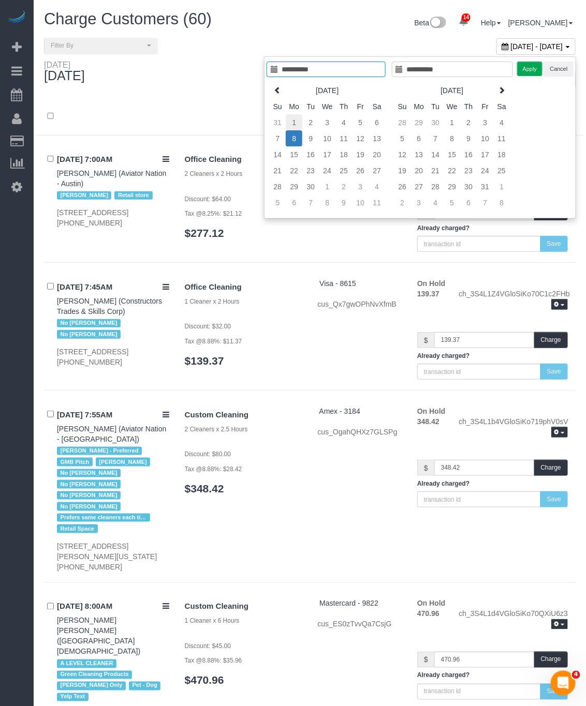
type input "**********"
click at [292, 123] on td "1" at bounding box center [294, 122] width 17 height 16
type input "**********"
click at [292, 123] on td "1" at bounding box center [294, 122] width 17 height 16
type input "**********"
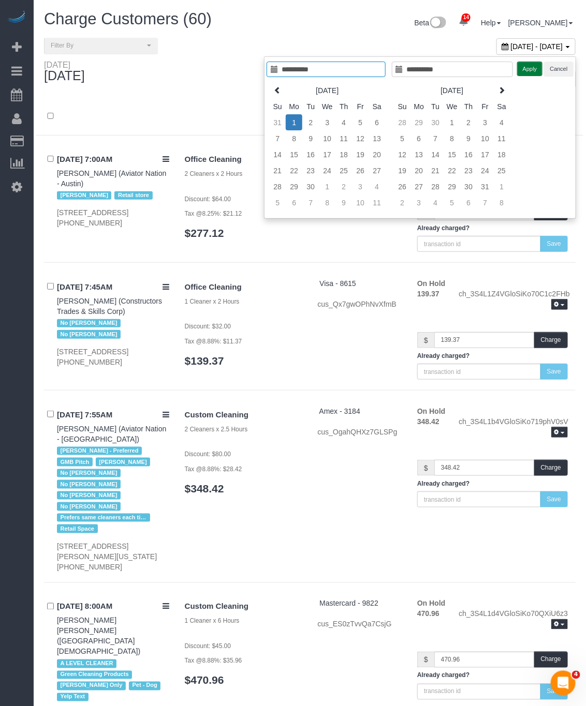
click at [527, 66] on button "Apply" at bounding box center [530, 69] width 26 height 15
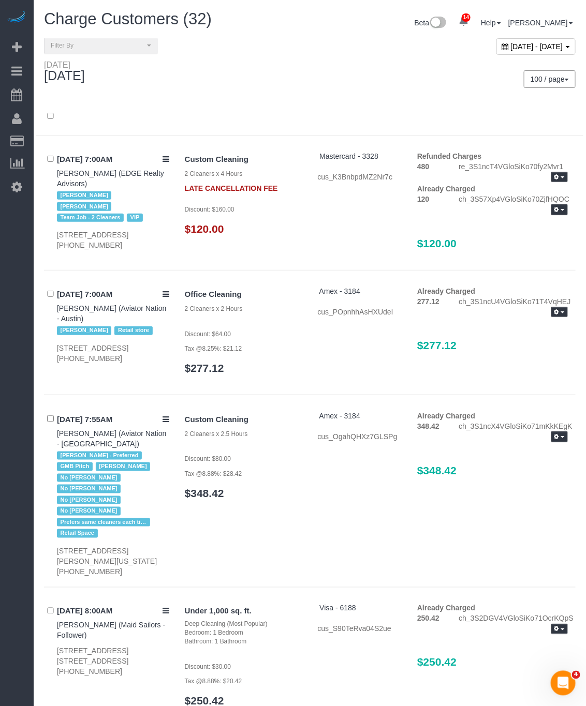
scroll to position [3700, 0]
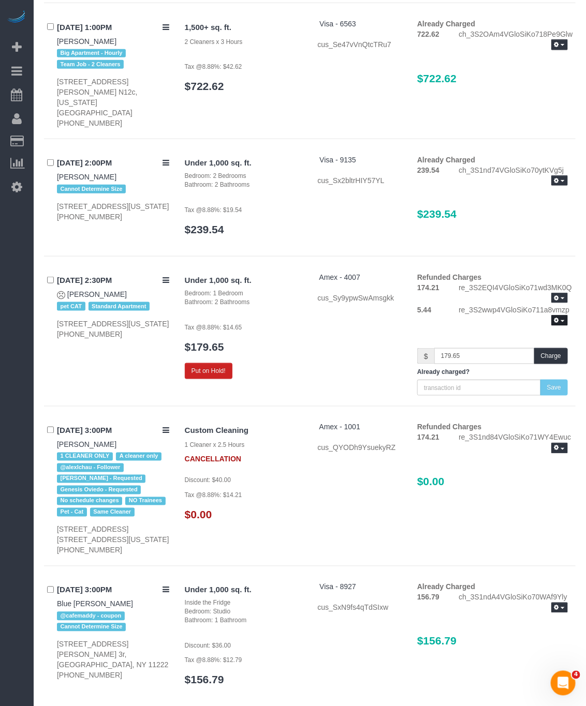
click at [560, 326] on button "button" at bounding box center [559, 320] width 17 height 11
click at [351, 246] on div "Under 1,000 sq. ft. Bedroom: 2 Bedrooms Bathroom: 2 Bathrooms Tax @8.88%: $19.5…" at bounding box center [376, 200] width 398 height 91
click at [563, 304] on button "button" at bounding box center [559, 298] width 17 height 11
click at [558, 323] on icon "button" at bounding box center [556, 321] width 5 height 6
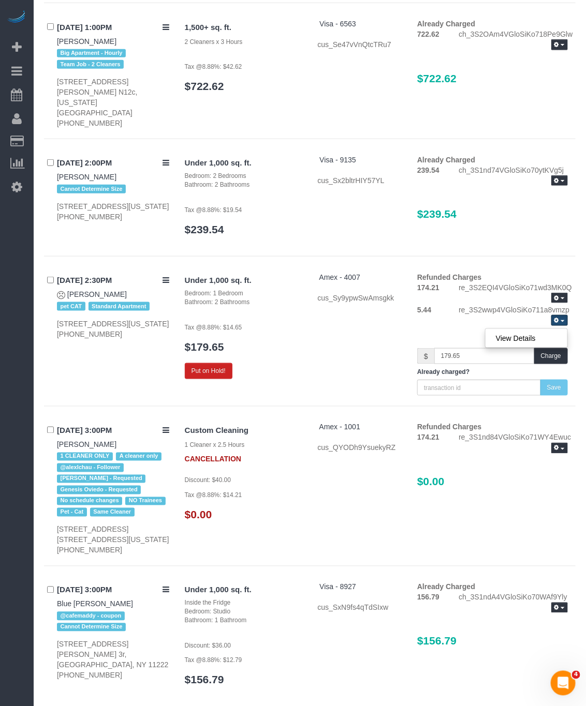
click at [558, 323] on icon "button" at bounding box center [556, 321] width 5 height 6
click at [357, 246] on div "Under 1,000 sq. ft. Bedroom: 2 Bedrooms Bathroom: 2 Bathrooms Tax @8.88%: $19.5…" at bounding box center [376, 200] width 398 height 91
click at [555, 323] on icon "button" at bounding box center [556, 321] width 5 height 6
click at [443, 327] on div "5.44 re_3S2wwp4VGloSiKo711a8vmzp View Details" at bounding box center [492, 316] width 166 height 23
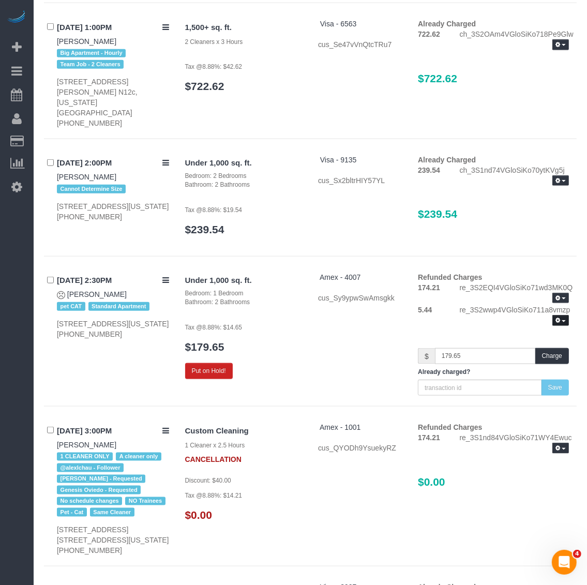
click at [559, 323] on icon "button" at bounding box center [558, 321] width 5 height 6
click at [564, 186] on button "button" at bounding box center [560, 180] width 17 height 11
click at [398, 246] on div "Under 1,000 sq. ft. Bedroom: 2 Bedrooms Bathroom: 2 Bathrooms Tax @8.88%: $19.5…" at bounding box center [377, 200] width 400 height 91
click at [561, 186] on button "button" at bounding box center [560, 180] width 17 height 11
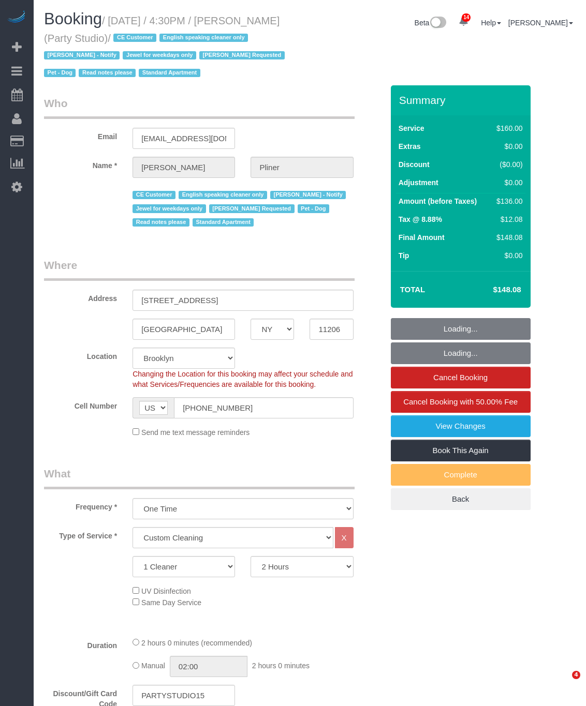
select select "NY"
select select "string:stripe-pm_1S572p4VGloSiKo7nDSdiunk"
select select "number:89"
select select "number:90"
select select "number:13"
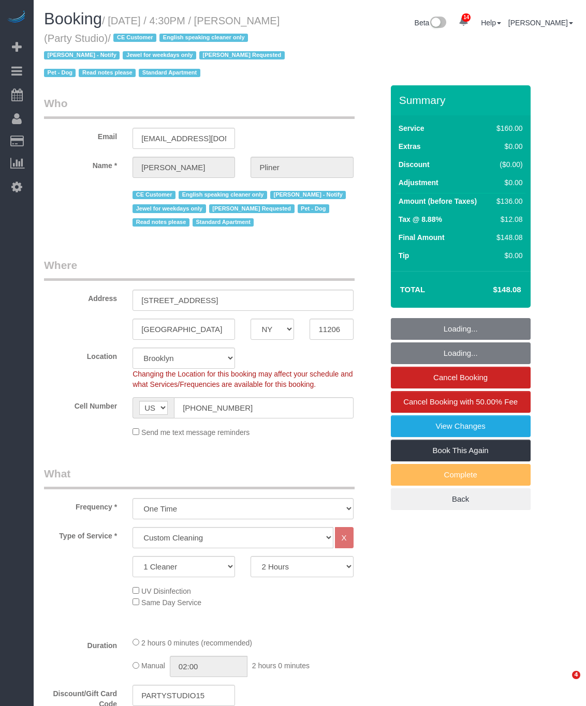
select select "number:7"
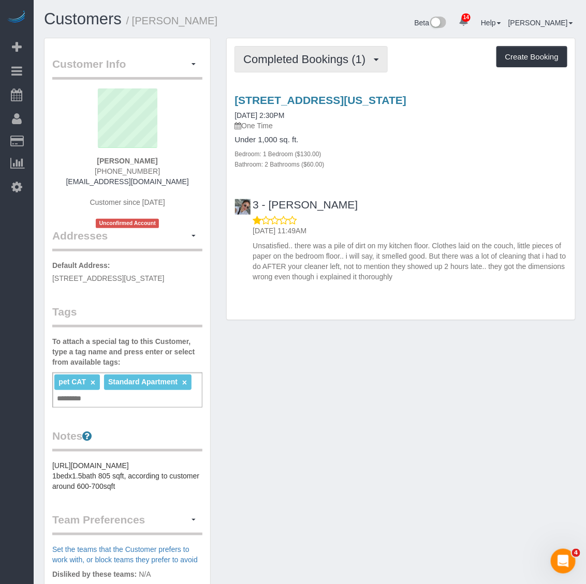
click at [311, 56] on span "Completed Bookings (1)" at bounding box center [306, 59] width 127 height 13
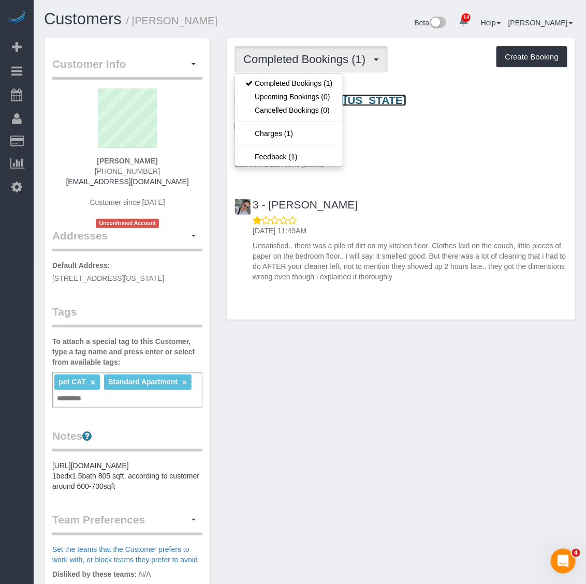
click at [406, 95] on link "300 East 93rd Street, Apt 26a, New York, NY 10128" at bounding box center [320, 100] width 172 height 12
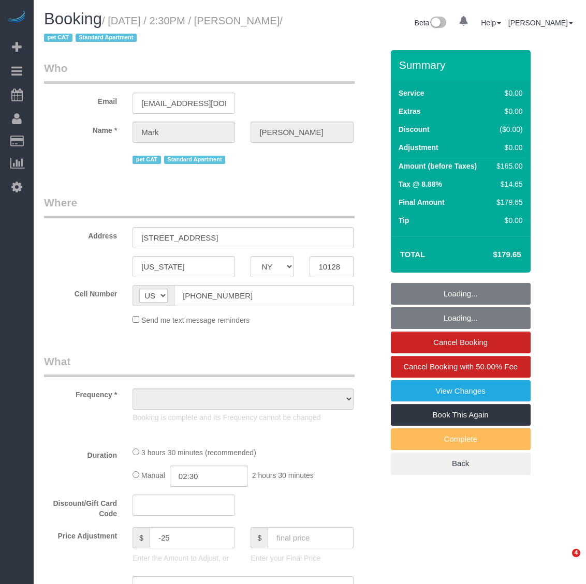
select select "NY"
select select "1"
select select "2"
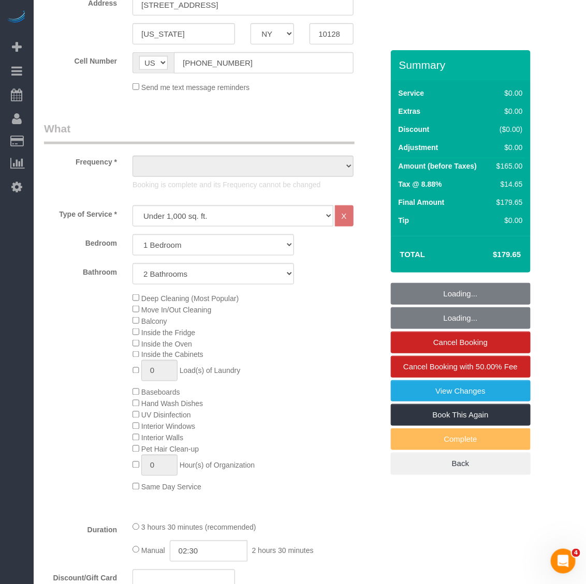
select select "object:867"
select select "string:stripe-pm_1S2Der4VGloSiKo7AofZJZrh"
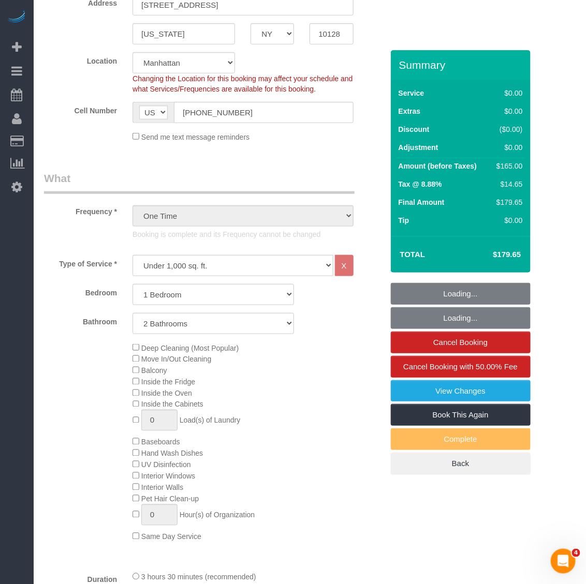
select select "number:60"
select select "number:77"
select select "number:14"
select select "number:6"
select select "object:1455"
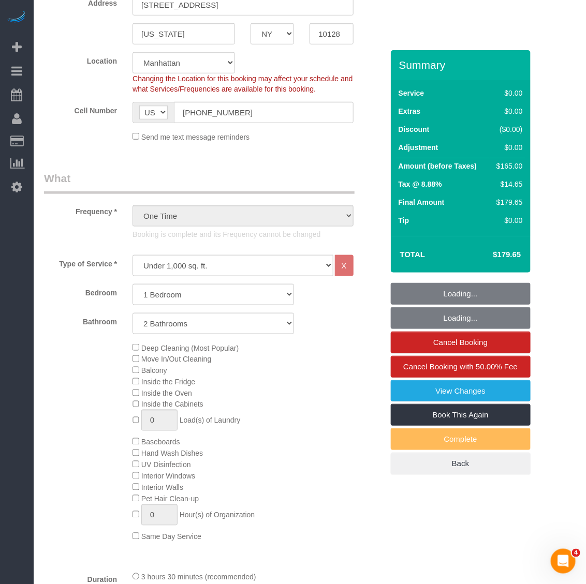
select select "1"
select select "2"
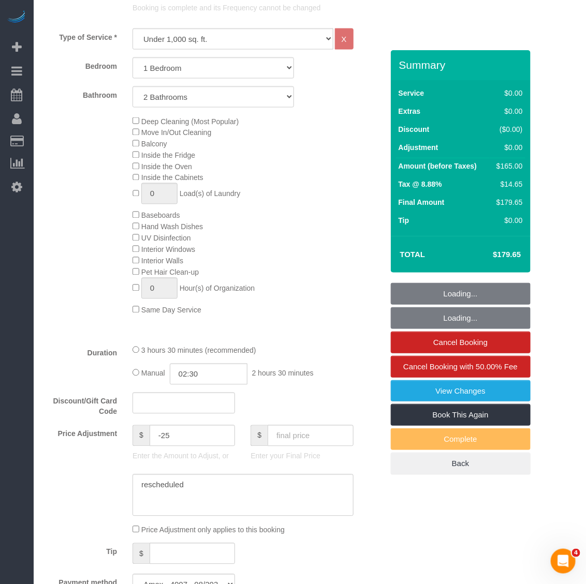
scroll to position [466, 0]
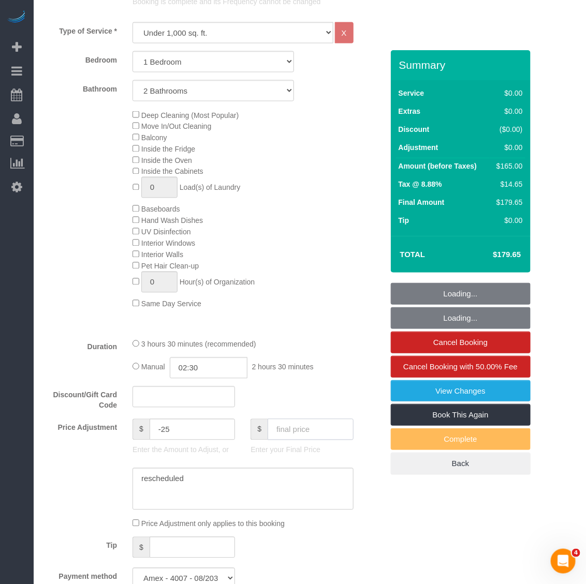
click at [315, 440] on input "text" at bounding box center [309, 429] width 85 height 21
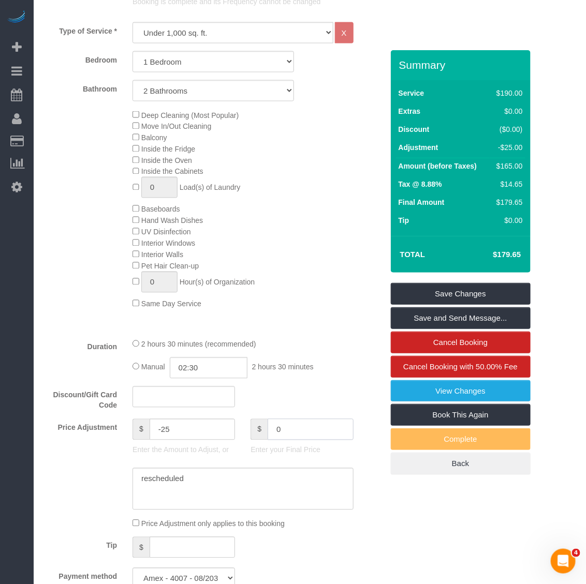
type input "0"
click at [331, 330] on div "Type of Service * Under 1,000 sq. ft. 1,001 - 1,500 sq. ft. 1,500+ sq. ft. Cust…" at bounding box center [213, 176] width 339 height 308
type input "-190"
click at [476, 296] on link "Save Changes" at bounding box center [461, 294] width 140 height 22
